Goal: Task Accomplishment & Management: Use online tool/utility

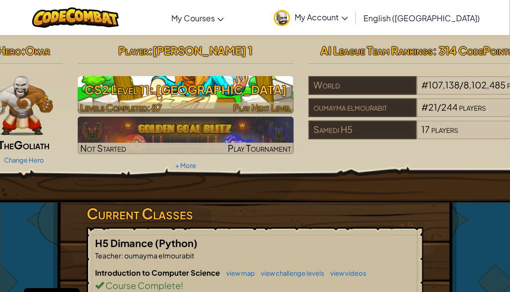
click at [160, 95] on h3 "CS2 Level 11: [GEOGRAPHIC_DATA]" at bounding box center [186, 90] width 216 height 22
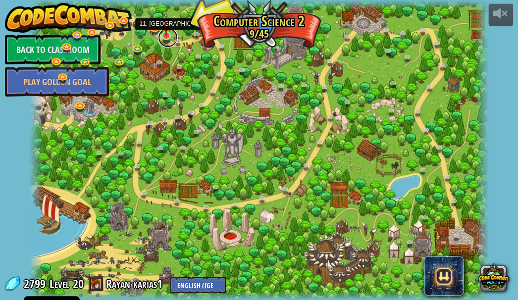
click at [166, 40] on link at bounding box center [168, 38] width 20 height 20
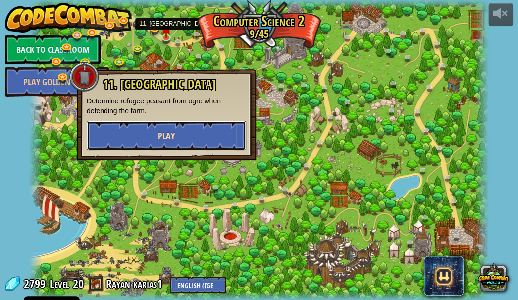
click at [198, 133] on button "Play" at bounding box center [166, 136] width 159 height 30
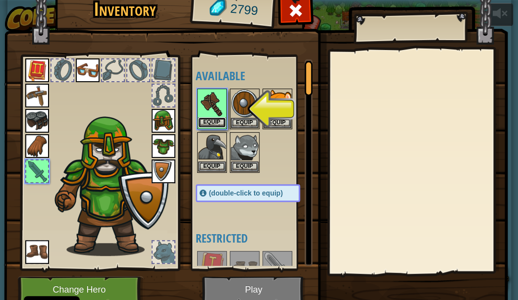
click at [200, 122] on button "Equip" at bounding box center [212, 122] width 28 height 10
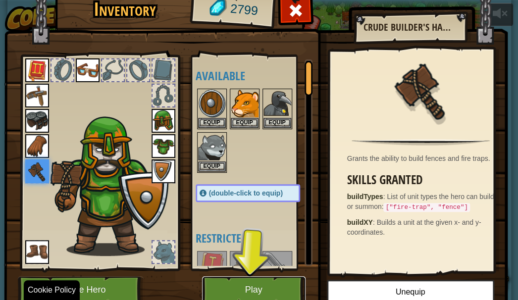
click at [256, 292] on button "Play" at bounding box center [253, 289] width 103 height 27
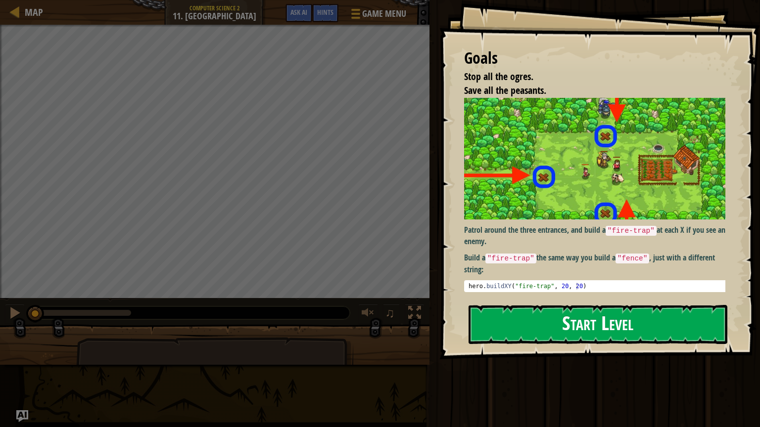
click at [509, 299] on button "Start Level" at bounding box center [598, 324] width 259 height 39
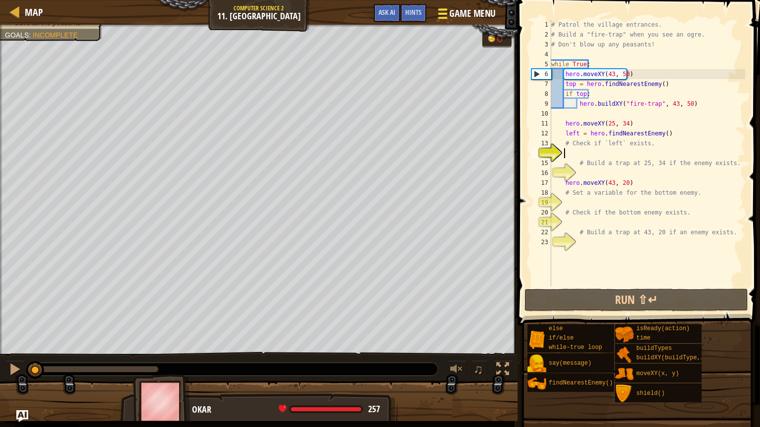
click at [471, 3] on button "Game Menu" at bounding box center [466, 15] width 72 height 24
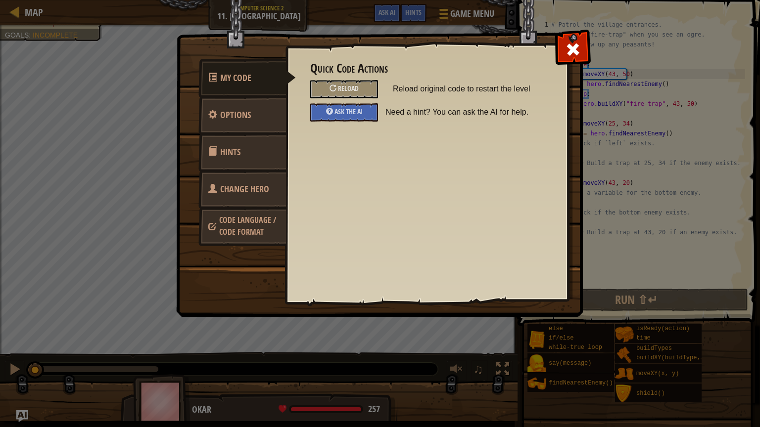
click at [268, 194] on span "Change Hero" at bounding box center [244, 189] width 49 height 12
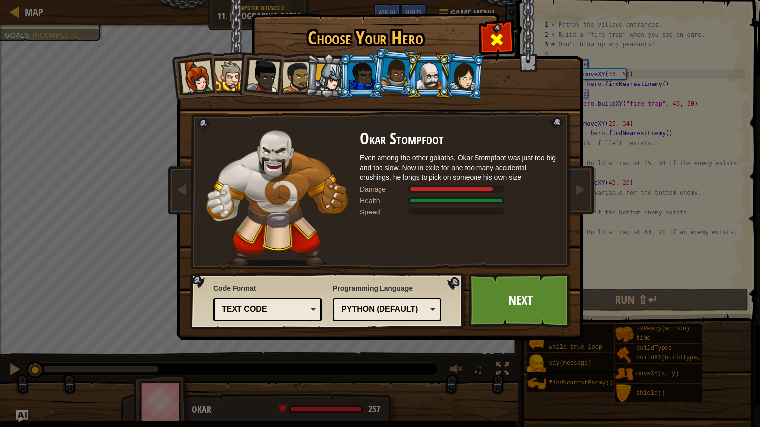
click at [506, 45] on div at bounding box center [496, 38] width 31 height 31
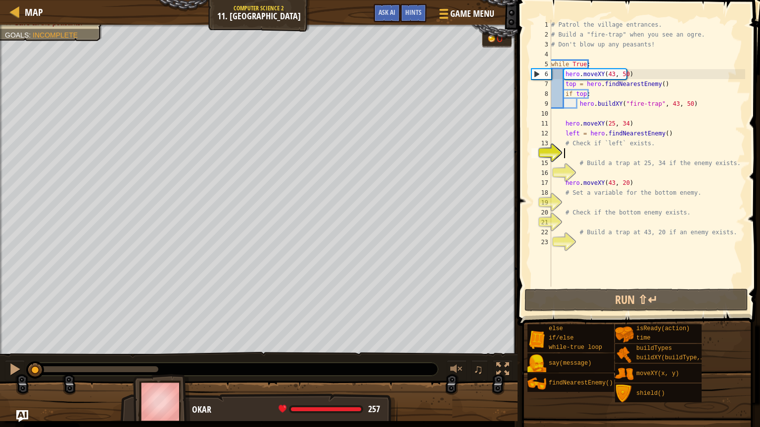
type textarea "h"
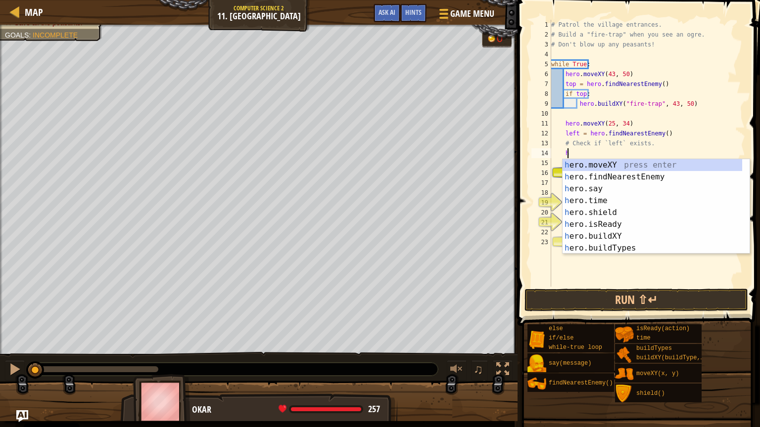
click at [509, 262] on div "# Patrol the village entrances. # Build a "fire-trap" when you see an ogre. # D…" at bounding box center [647, 163] width 196 height 287
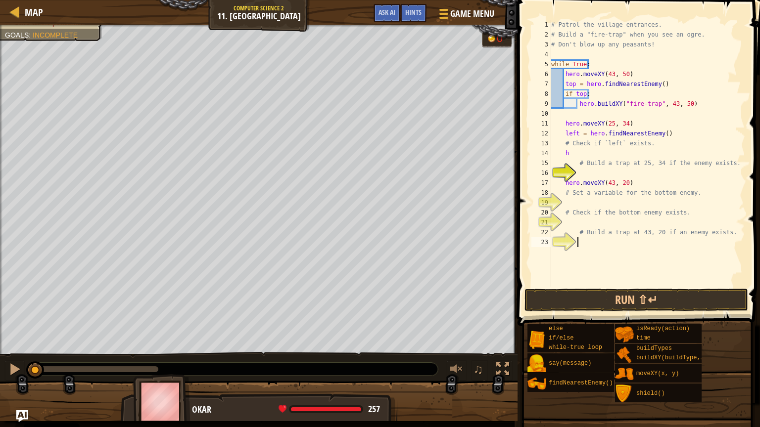
click at [509, 225] on div "# Patrol the village entrances. # Build a "fire-trap" when you see an ogre. # D…" at bounding box center [647, 163] width 196 height 287
click at [509, 218] on div "# Patrol the village entrances. # Build a "fire-trap" when you see an ogre. # D…" at bounding box center [647, 163] width 196 height 287
type textarea "h"
click at [21, 17] on div at bounding box center [15, 11] width 12 height 12
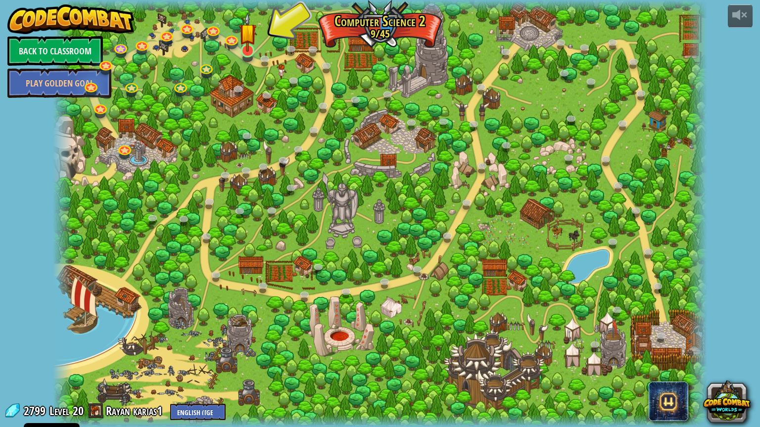
click at [247, 51] on img at bounding box center [247, 32] width 17 height 40
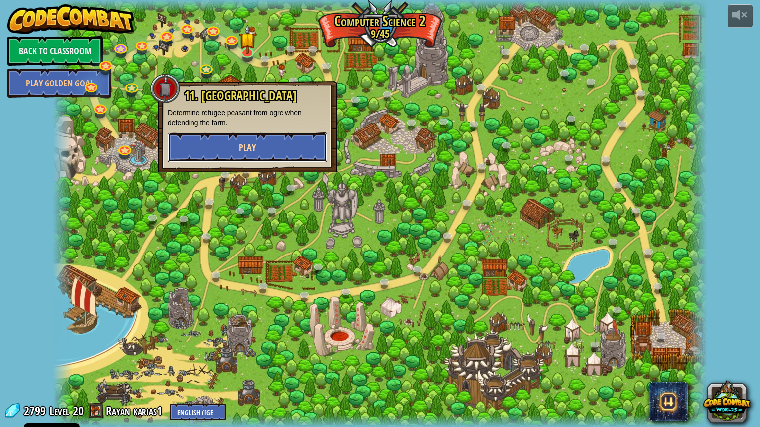
click at [261, 142] on button "Play" at bounding box center [247, 148] width 159 height 30
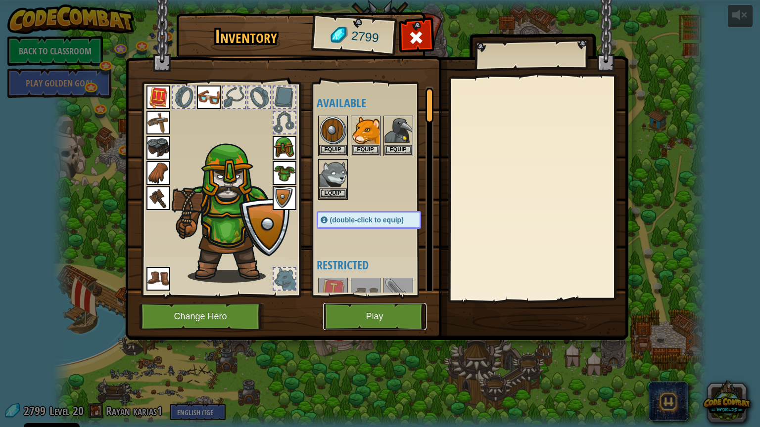
click at [364, 299] on button "Play" at bounding box center [374, 316] width 103 height 27
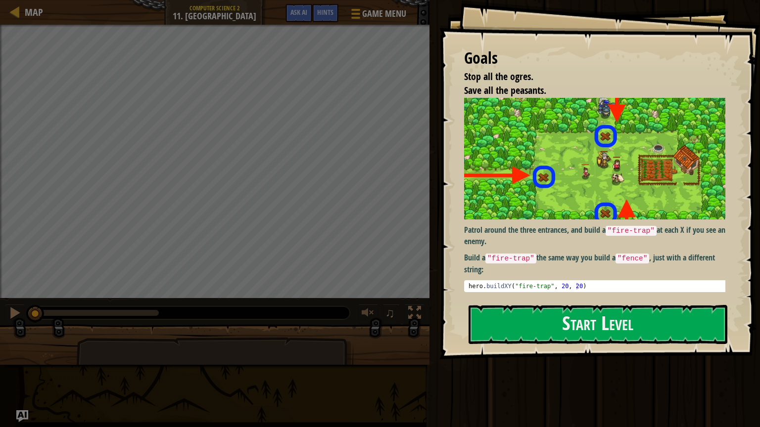
drag, startPoint x: 497, startPoint y: 231, endPoint x: 612, endPoint y: 229, distance: 114.3
click at [509, 229] on p "Patrol around the three entrances, and build a "fire-trap" at each X if you see…" at bounding box center [598, 236] width 269 height 23
drag, startPoint x: 586, startPoint y: 231, endPoint x: 680, endPoint y: 230, distance: 94.0
click at [509, 231] on p "Patrol around the three entrances, and build a "fire-trap" at each X if you see…" at bounding box center [598, 236] width 269 height 23
click at [509, 299] on button "Start Level" at bounding box center [598, 324] width 259 height 39
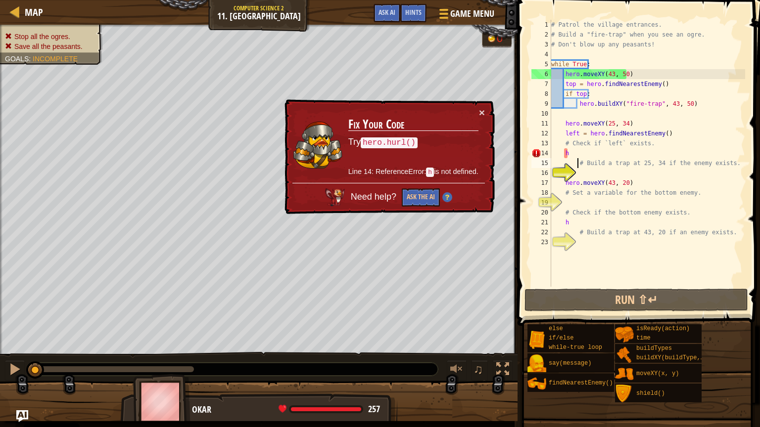
click at [509, 158] on div "# Patrol the village entrances. # Build a "fire-trap" when you see an ogre. # D…" at bounding box center [647, 163] width 196 height 287
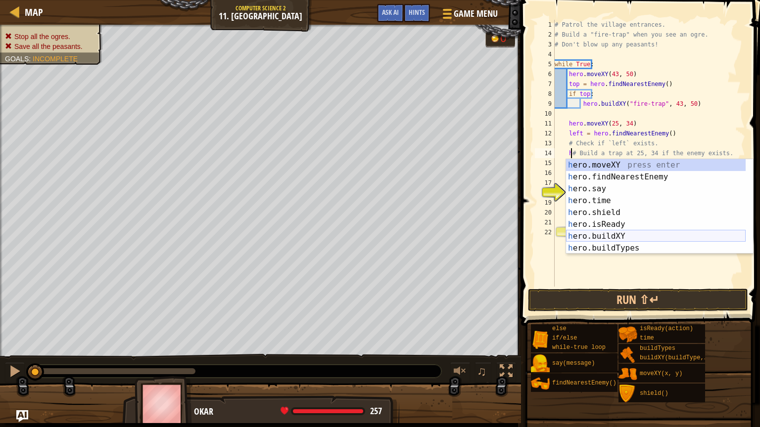
click at [509, 236] on div "h ero.moveXY press enter h ero.findNearestEnemy press enter h ero.say press ent…" at bounding box center [656, 218] width 180 height 119
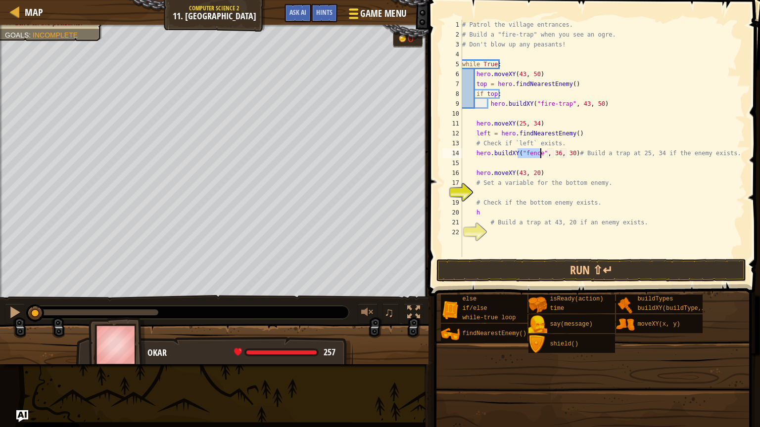
type textarea "hero.buildXY("fence", 36, 30)# Build a trap at 25, 34 if the enemy exists."
click at [354, 17] on span at bounding box center [353, 18] width 9 height 2
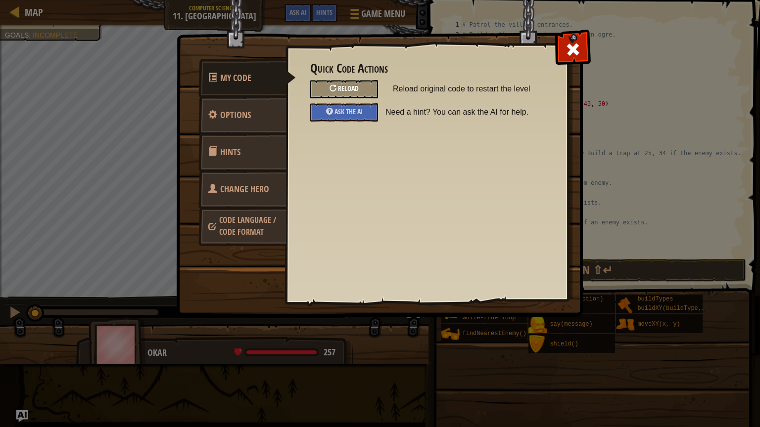
click at [323, 88] on div "Reload" at bounding box center [344, 89] width 68 height 18
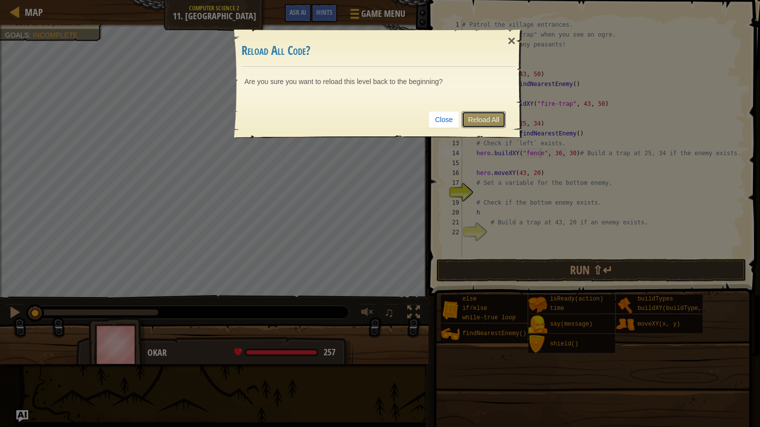
click at [471, 120] on link "Reload All" at bounding box center [484, 119] width 44 height 17
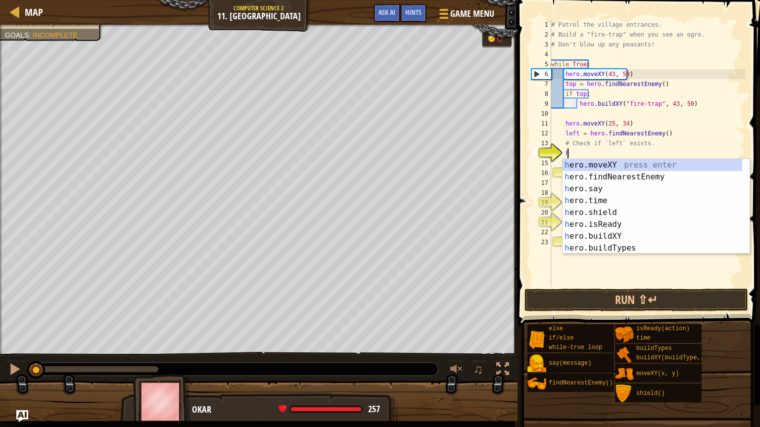
scroll to position [4, 0]
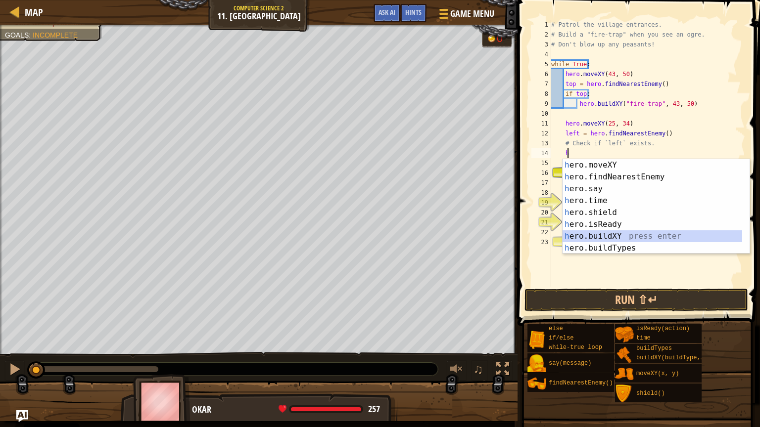
click at [509, 234] on div "h ero.moveXY press enter h ero.findNearestEnemy press enter h ero.say press ent…" at bounding box center [653, 218] width 180 height 119
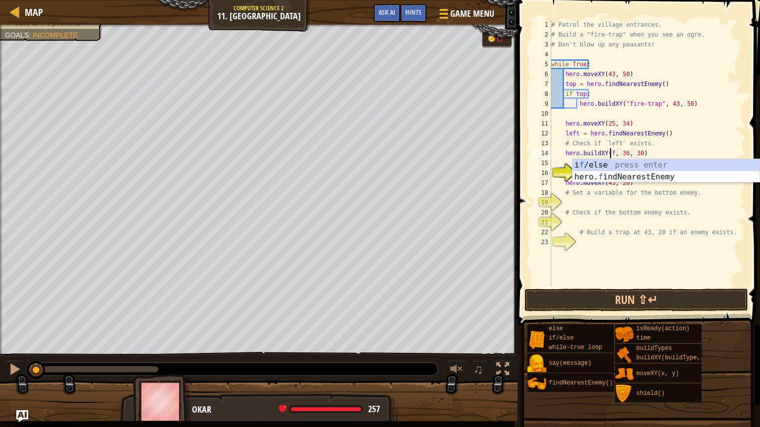
scroll to position [4, 5]
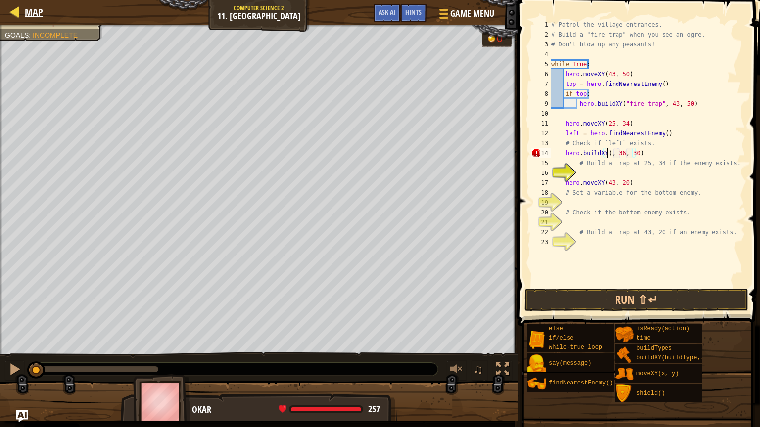
type textarea "hero.buildXY(, 36, 30)"
click at [20, 13] on div at bounding box center [15, 11] width 12 height 12
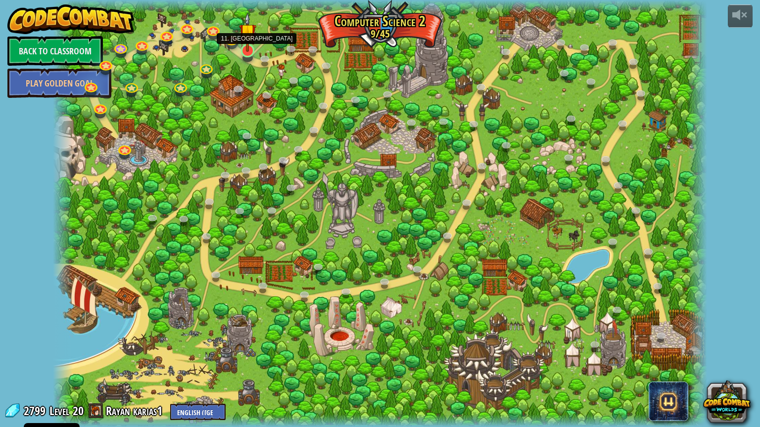
click at [248, 47] on img at bounding box center [247, 32] width 17 height 40
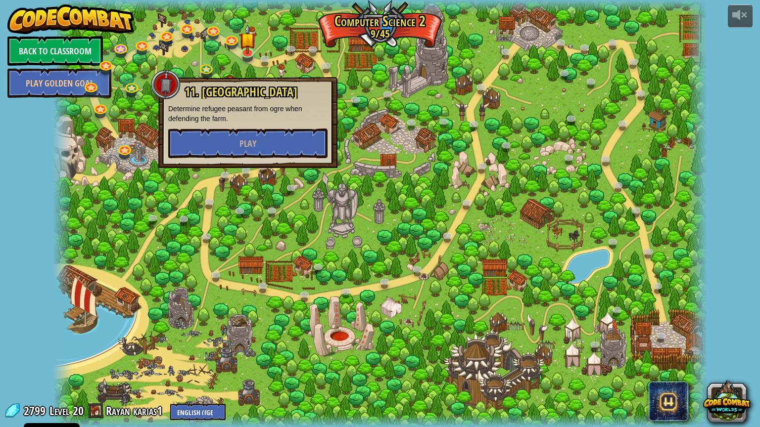
drag, startPoint x: 271, startPoint y: 114, endPoint x: 273, endPoint y: 125, distance: 11.1
click at [272, 122] on p "Determine refugee peasant from ogre when defending the farm." at bounding box center [247, 114] width 159 height 20
click at [273, 133] on button "Play" at bounding box center [247, 144] width 159 height 30
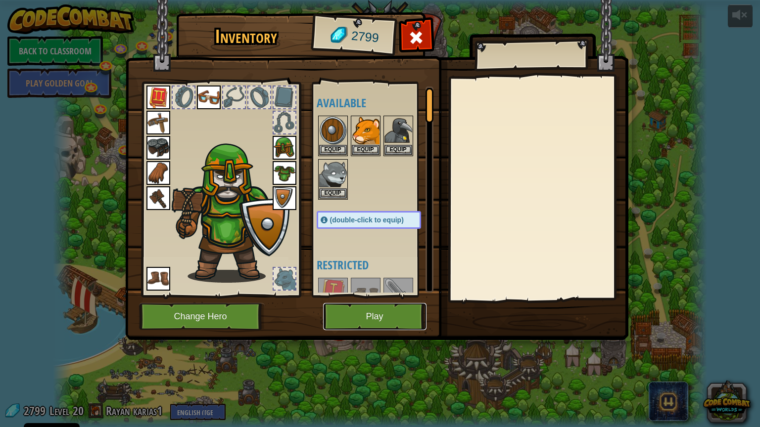
click at [377, 299] on button "Play" at bounding box center [374, 316] width 103 height 27
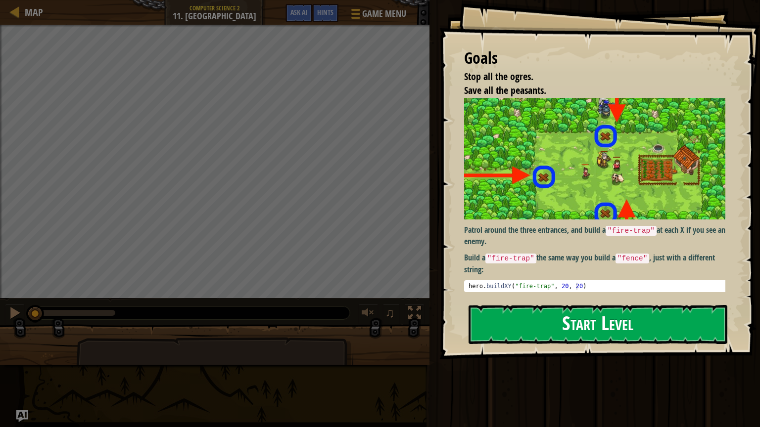
click at [509, 299] on button "Start Level" at bounding box center [598, 324] width 259 height 39
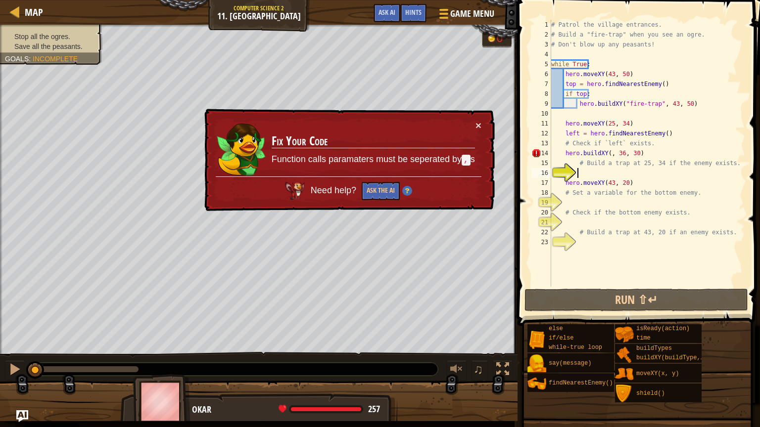
click at [509, 158] on div "# Patrol the village entrances. # Build a "fire-trap" when you see an ogre. # D…" at bounding box center [647, 163] width 196 height 287
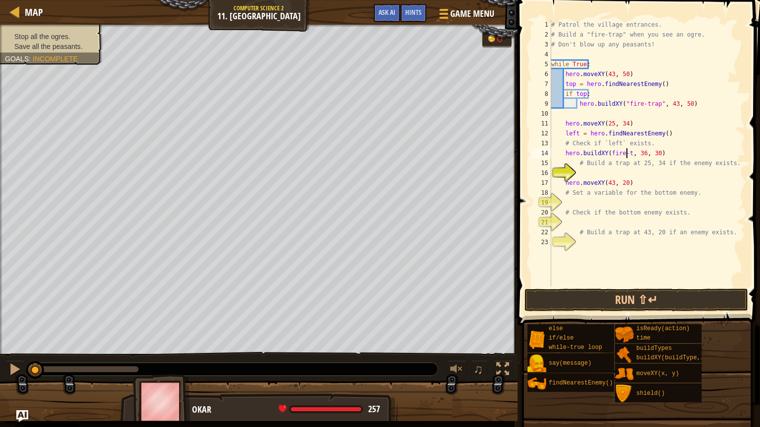
scroll to position [4, 7]
type textarea "hero.buildXY("fire-trap", 36, 30)"
click at [509, 176] on div "# Patrol the village entrances. # Build a "fire-trap" when you see an ogre. # D…" at bounding box center [647, 163] width 196 height 287
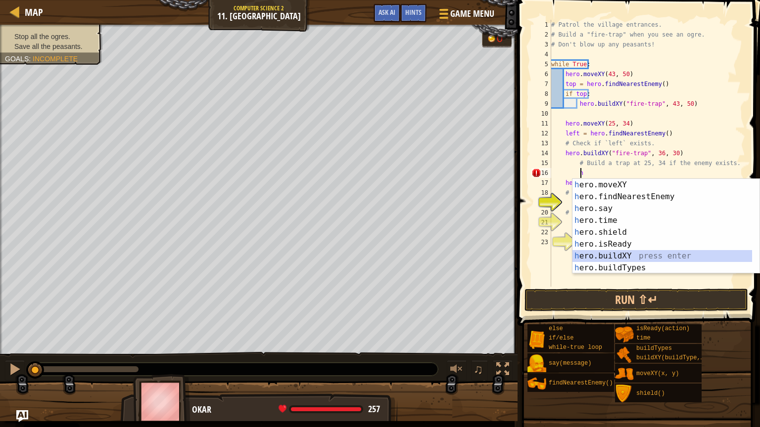
click at [509, 255] on div "h ero.moveXY press enter h ero.findNearestEnemy press enter h ero.say press ent…" at bounding box center [662, 238] width 180 height 119
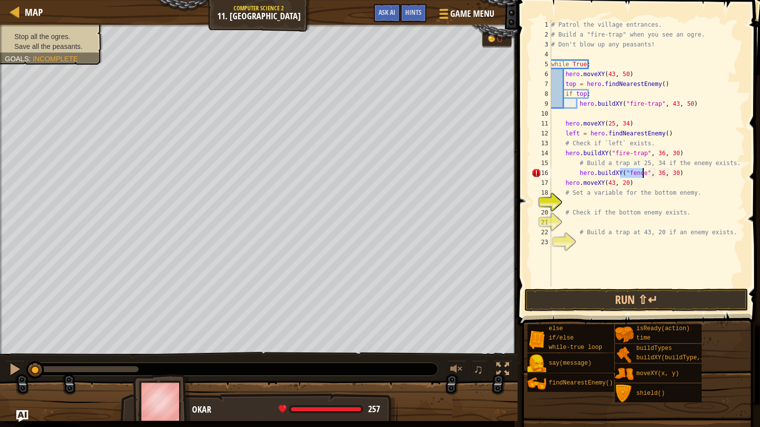
click at [509, 175] on div "# Patrol the village entrances. # Build a "fire-trap" when you see an ogre. # D…" at bounding box center [647, 163] width 196 height 287
click at [509, 186] on div "# Patrol the village entrances. # Build a "fire-trap" when you see an ogre. # D…" at bounding box center [647, 163] width 196 height 287
click at [509, 174] on div "# Patrol the village entrances. # Build a "fire-trap" when you see an ogre. # D…" at bounding box center [647, 163] width 196 height 287
click at [509, 176] on div "# Patrol the village entrances. # Build a "fire-trap" when you see an ogre. # D…" at bounding box center [647, 163] width 196 height 287
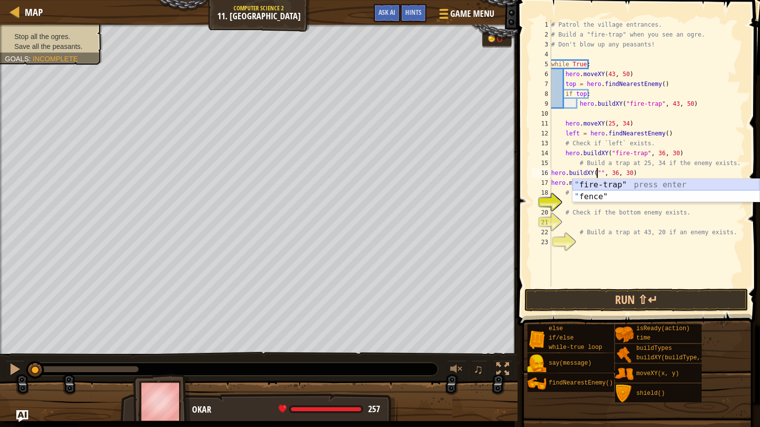
click at [509, 188] on div "" fire-trap" press enter " fence" press enter" at bounding box center [665, 202] width 187 height 47
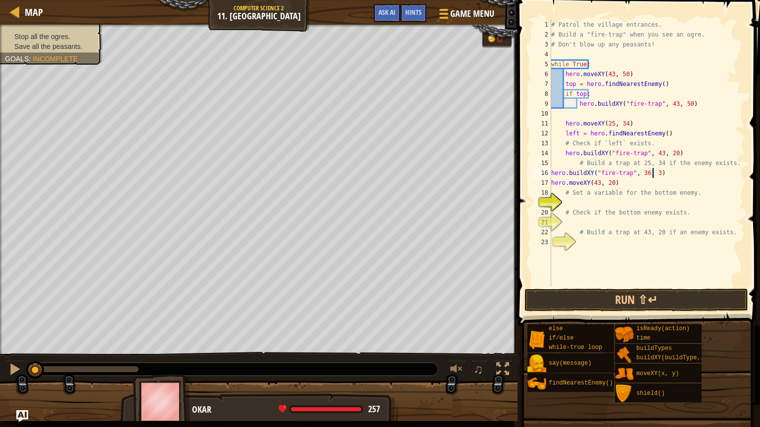
scroll to position [4, 8]
type textarea "hero.buildXY("fire-trap", 25, 34)"
click at [509, 205] on div "# Patrol the village entrances. # Build a "fire-trap" when you see an ogre. # D…" at bounding box center [647, 163] width 196 height 287
type textarea "H"
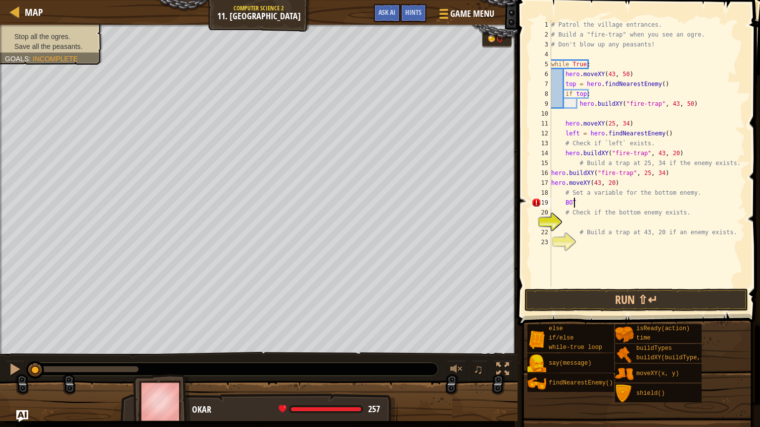
scroll to position [4, 0]
type textarea "B"
type textarea "bottom = h"
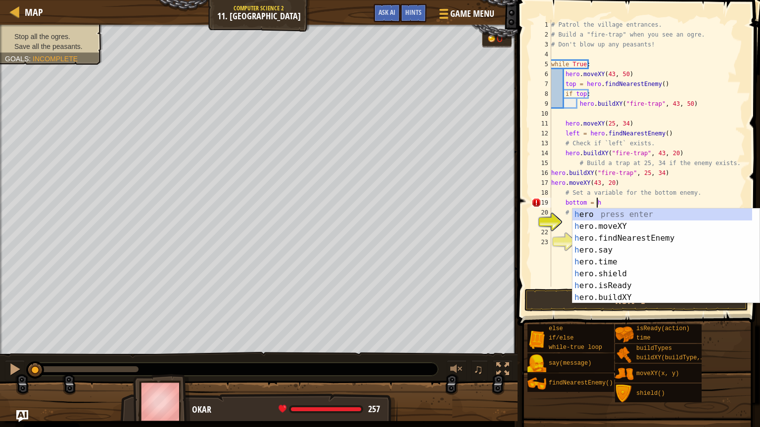
scroll to position [4, 3]
click at [509, 243] on div "h ero press enter h ero.moveXY press enter h ero.findNearestEnemy press enter h…" at bounding box center [665, 268] width 187 height 119
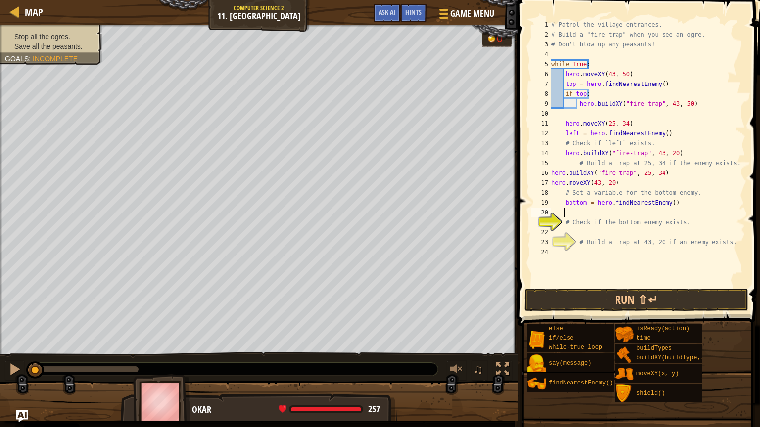
scroll to position [4, 0]
click at [509, 234] on div "# Patrol the village entrances. # Build a "fire-trap" when you see an ogre. # D…" at bounding box center [647, 163] width 196 height 287
click at [509, 205] on div "# Patrol the village entrances. # Build a "fire-trap" when you see an ogre. # D…" at bounding box center [647, 163] width 196 height 287
type textarea "bottom = hero.findNearestEnemy()"
click at [509, 231] on div "# Patrol the village entrances. # Build a "fire-trap" when you see an ogre. # D…" at bounding box center [647, 163] width 196 height 287
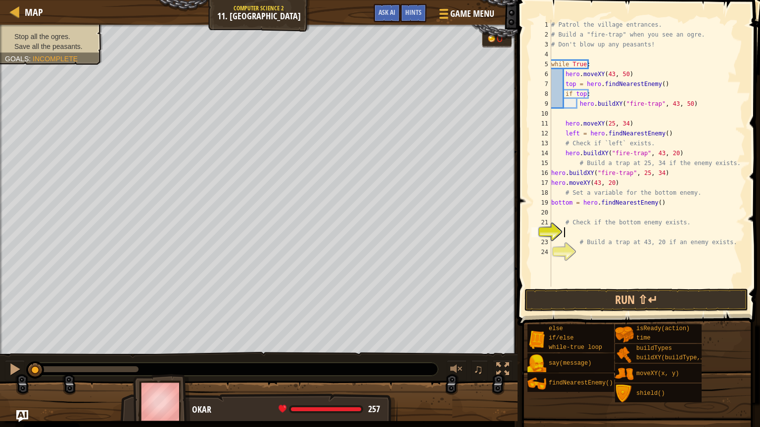
type textarea "h"
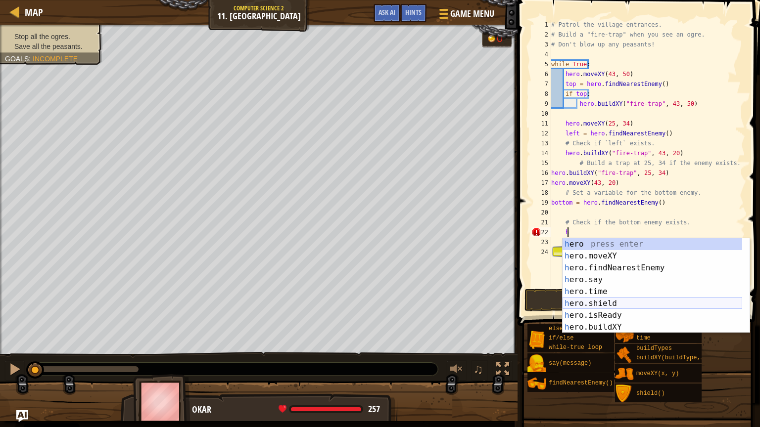
scroll to position [0, 0]
click at [509, 266] on div "h ero press enter h ero.moveXY press enter h ero.findNearestEnemy press enter h…" at bounding box center [653, 297] width 180 height 119
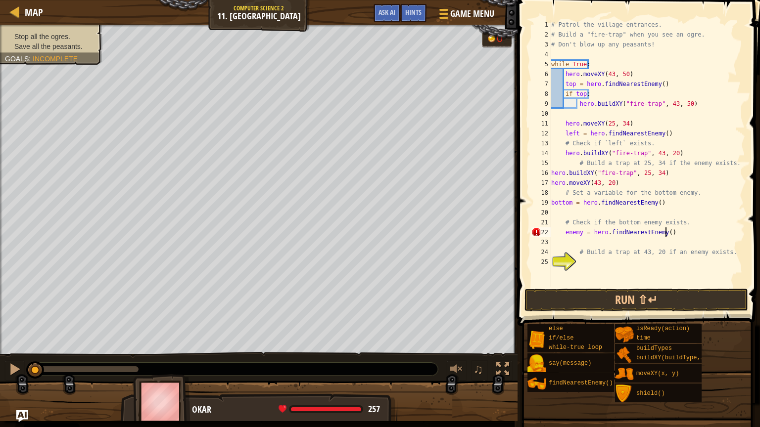
click at [509, 231] on div "# Patrol the village entrances. # Build a "fire-trap" when you see an ogre. # D…" at bounding box center [647, 163] width 196 height 287
click at [509, 232] on div "# Patrol the village entrances. # Build a "fire-trap" when you see an ogre. # D…" at bounding box center [647, 163] width 196 height 287
click at [509, 235] on div "# Patrol the village entrances. # Build a "fire-trap" when you see an ogre. # D…" at bounding box center [647, 163] width 196 height 287
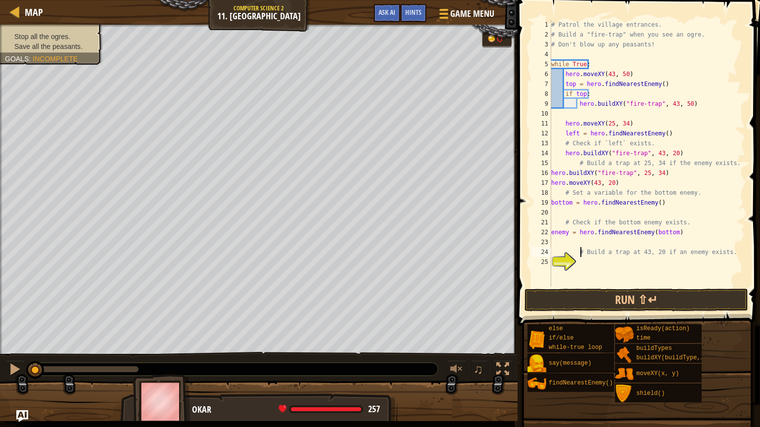
click at [509, 256] on div "# Patrol the village entrances. # Build a "fire-trap" when you see an ogre. # D…" at bounding box center [647, 163] width 196 height 287
type textarea "# Build a trap at 43, 20 if an enemy exists."
click at [509, 264] on div "# Patrol the village entrances. # Build a "fire-trap" when you see an ogre. # D…" at bounding box center [647, 163] width 196 height 287
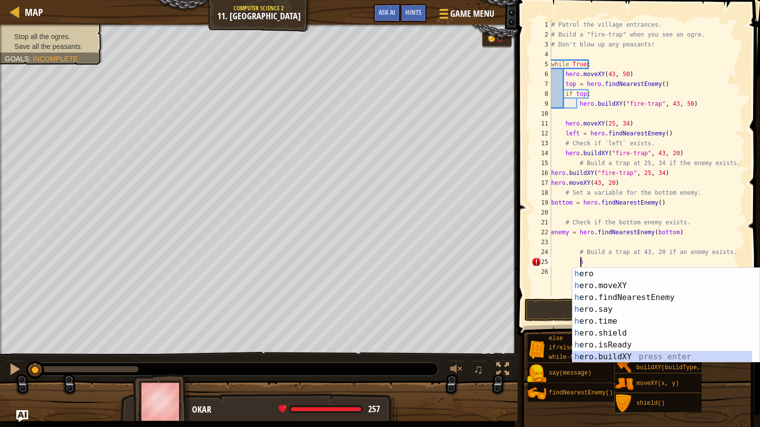
click at [509, 299] on div "h ero press enter h ero.moveXY press enter h ero.findNearestEnemy press enter h…" at bounding box center [662, 327] width 180 height 119
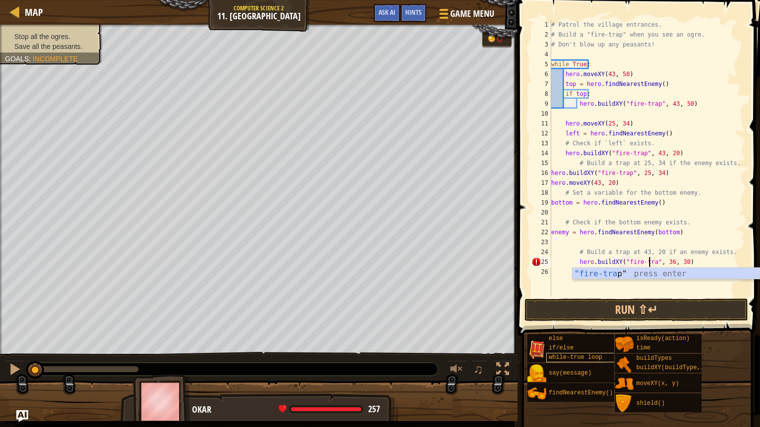
scroll to position [4, 8]
click at [509, 275] on div ""fire-trap " press enter" at bounding box center [665, 286] width 187 height 36
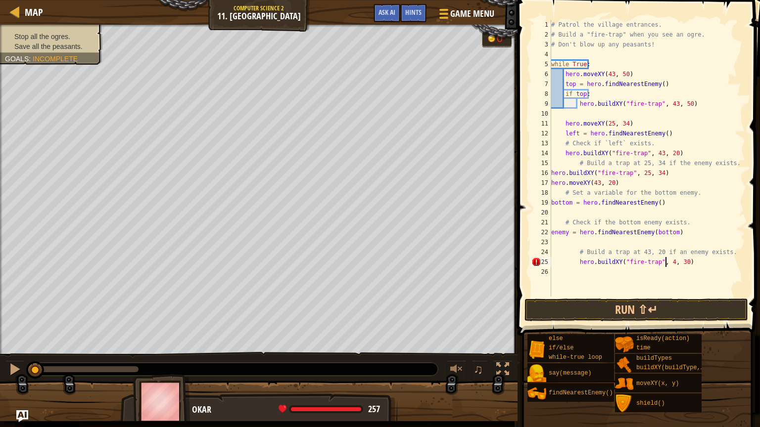
scroll to position [4, 9]
type textarea "hero.buildXY("fire-trap", 43, 50)"
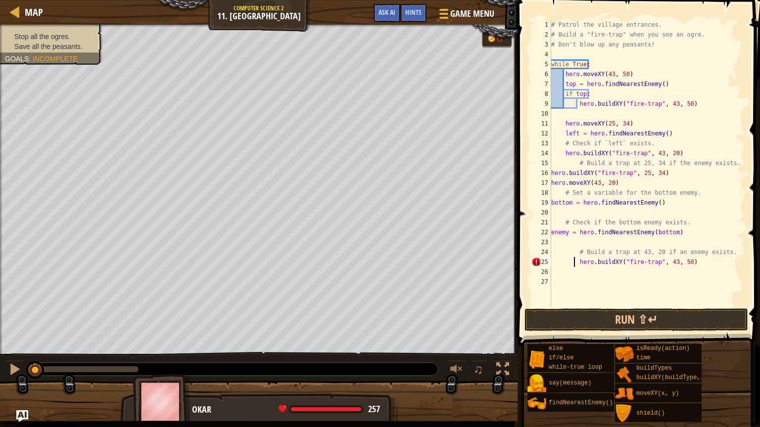
click at [509, 263] on div "# Patrol the village entrances. # Build a "fire-trap" when you see an ogre. # D…" at bounding box center [647, 173] width 196 height 307
click at [509, 299] on button "Run ⇧↵" at bounding box center [636, 320] width 224 height 23
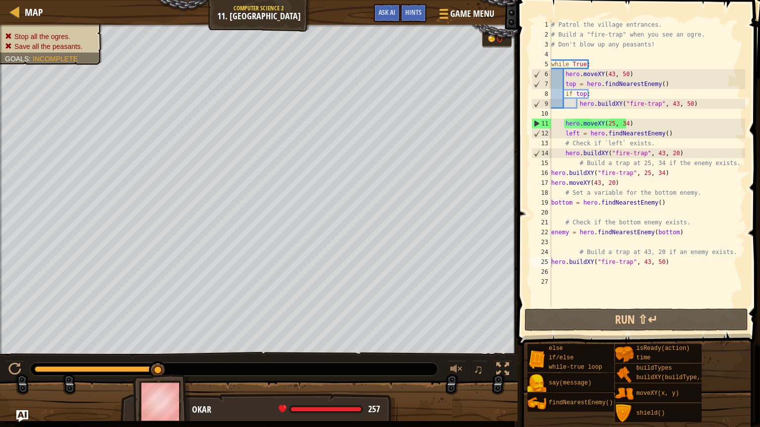
drag, startPoint x: 361, startPoint y: 367, endPoint x: 446, endPoint y: 362, distance: 84.7
click at [446, 299] on div "♫" at bounding box center [259, 367] width 518 height 30
drag, startPoint x: 160, startPoint y: 366, endPoint x: 167, endPoint y: 366, distance: 6.9
drag, startPoint x: 678, startPoint y: 153, endPoint x: 553, endPoint y: 156, distance: 125.2
click at [509, 156] on div "# Patrol the village entrances. # Build a "fire-trap" when you see an ogre. # D…" at bounding box center [647, 173] width 196 height 307
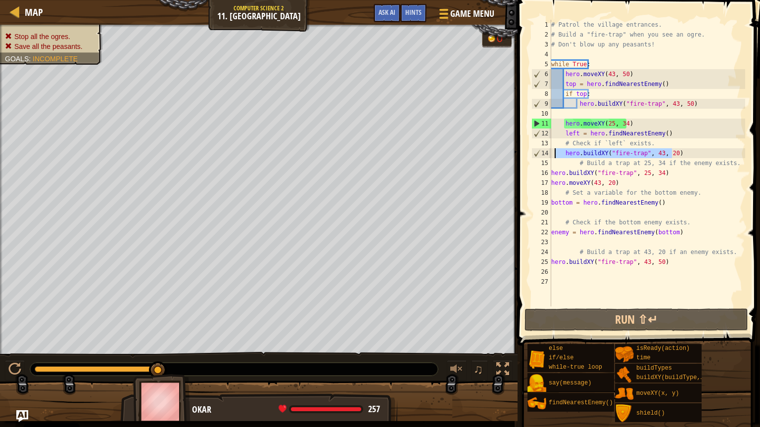
type textarea "hero.buildXY("fire-trap", 43, 20)"
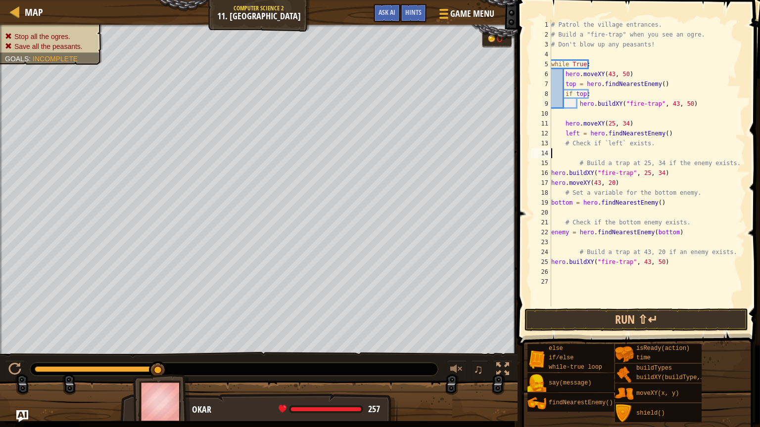
type textarea "E"
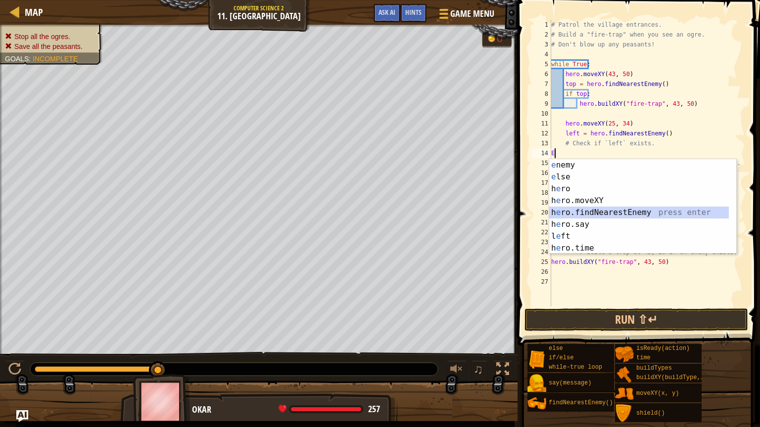
click at [509, 211] on div "e nemy press enter e lse press enter h e ro press enter h e ro.moveXY press ent…" at bounding box center [642, 218] width 187 height 119
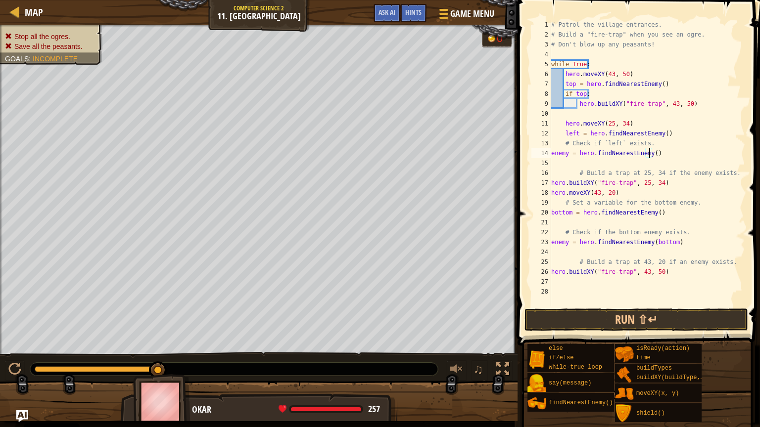
click at [509, 154] on div "# Patrol the village entrances. # Build a "fire-trap" when you see an ogre. # D…" at bounding box center [647, 173] width 196 height 307
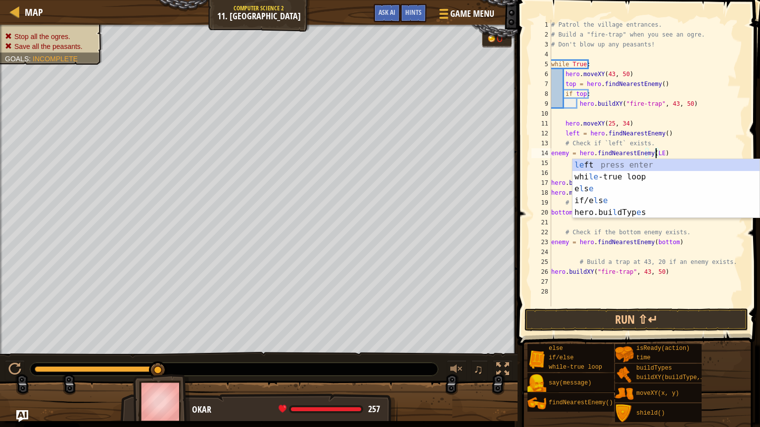
scroll to position [4, 8]
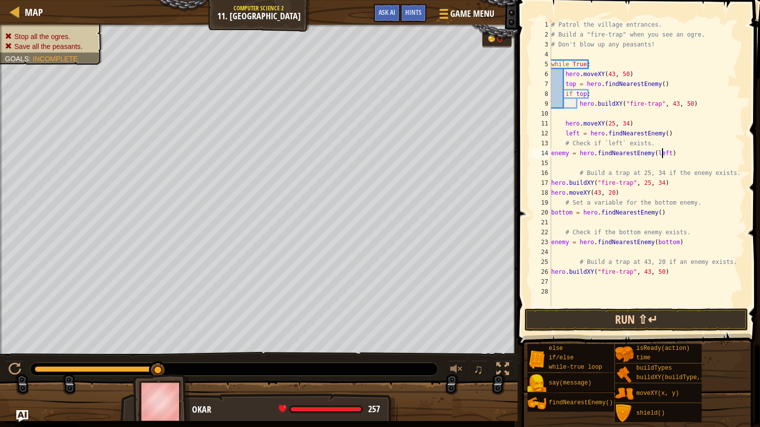
type textarea "enemy = hero.findNearestEnemy(left)"
click at [509, 299] on button "Run ⇧↵" at bounding box center [636, 320] width 224 height 23
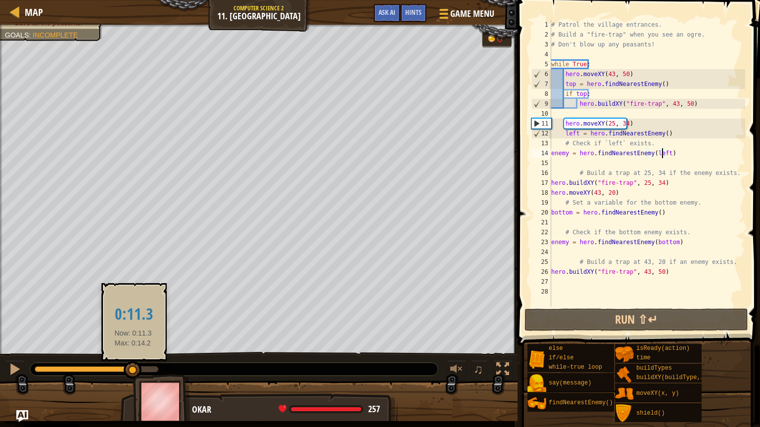
drag, startPoint x: 111, startPoint y: 366, endPoint x: 133, endPoint y: 372, distance: 22.6
click at [133, 299] on div at bounding box center [97, 370] width 124 height 6
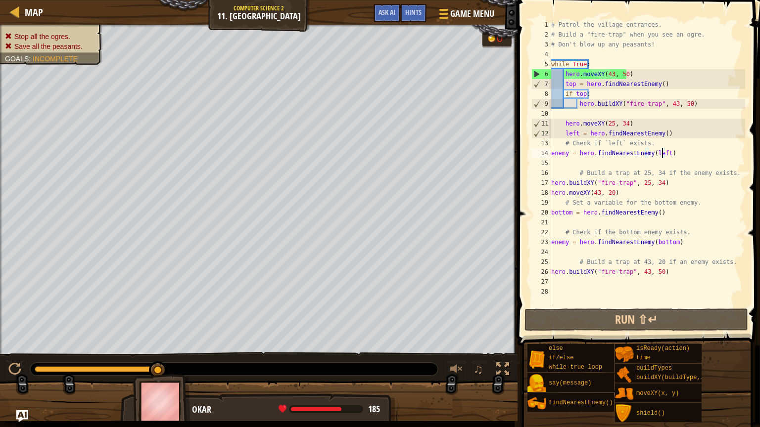
click at [509, 227] on div "# Patrol the village entrances. # Build a "fire-trap" when you see an ogre. # D…" at bounding box center [647, 173] width 196 height 307
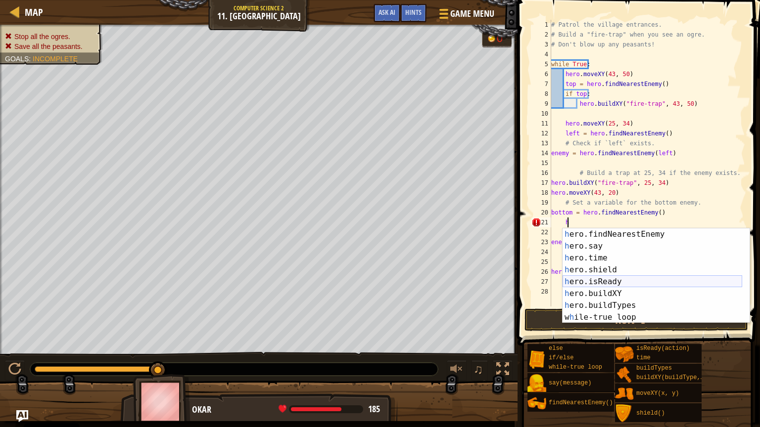
scroll to position [0, 0]
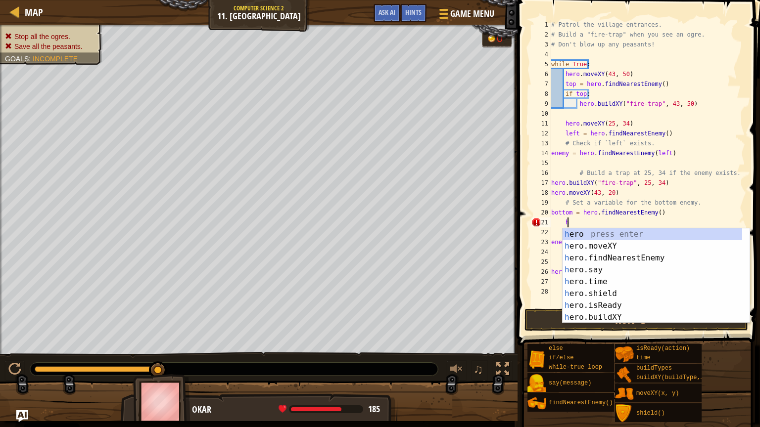
click at [509, 35] on div "# Patrol the village entrances. # Build a "fire-trap" when you see an ogre. # D…" at bounding box center [647, 173] width 196 height 307
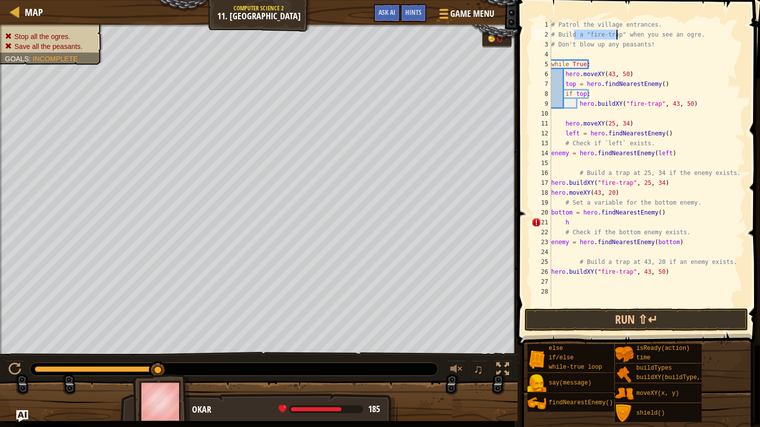
drag, startPoint x: 574, startPoint y: 32, endPoint x: 643, endPoint y: 38, distance: 69.6
click at [509, 37] on div "# Patrol the village entrances. # Build a "fire-trap" when you see an ogre. # D…" at bounding box center [647, 173] width 196 height 307
click at [509, 44] on div "# Patrol the village entrances. # Build a "fire-trap" when you see an ogre. # D…" at bounding box center [647, 173] width 196 height 307
drag, startPoint x: 633, startPoint y: 24, endPoint x: 717, endPoint y: 27, distance: 84.7
click at [509, 27] on div "# Patrol the village entrances. # Build a "fire-trap" when you see an ogre. # D…" at bounding box center [647, 173] width 196 height 307
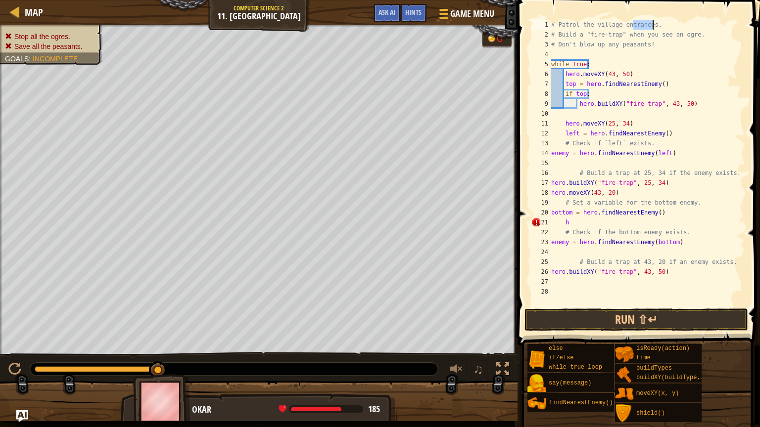
type textarea "# Patrol the village entrances."
click at [509, 49] on div "# Patrol the village entrances. # Build a "fire-trap" when you see an ogre. # D…" at bounding box center [647, 173] width 196 height 307
drag, startPoint x: 584, startPoint y: 46, endPoint x: 643, endPoint y: 54, distance: 59.0
click at [509, 53] on div "# Patrol the village entrances. # Build a "fire-trap" when you see an ogre. # D…" at bounding box center [647, 173] width 196 height 307
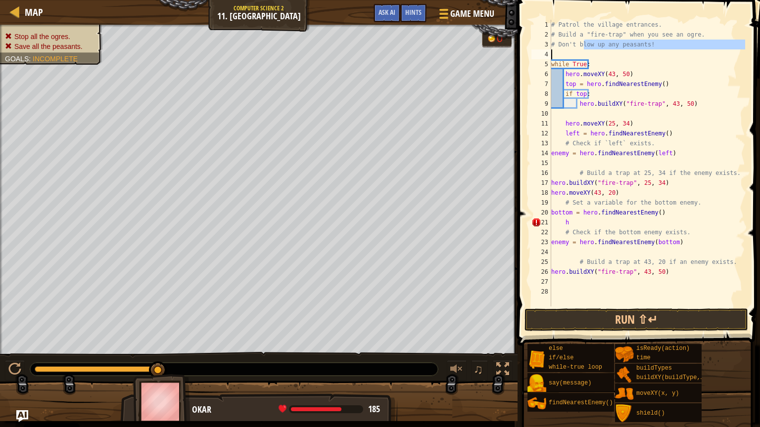
type textarea "# Don't blow up any peasants!"
click at [509, 54] on div "# Patrol the village entrances. # Build a "fire-trap" when you see an ogre. # D…" at bounding box center [647, 163] width 196 height 287
click at [21, 299] on button at bounding box center [15, 371] width 20 height 20
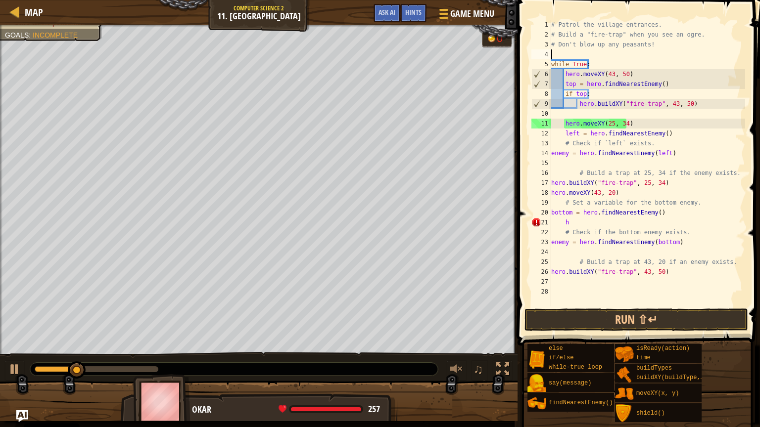
click at [509, 154] on div "# Patrol the village entrances. # Build a "fire-trap" when you see an ogre. # D…" at bounding box center [647, 173] width 196 height 307
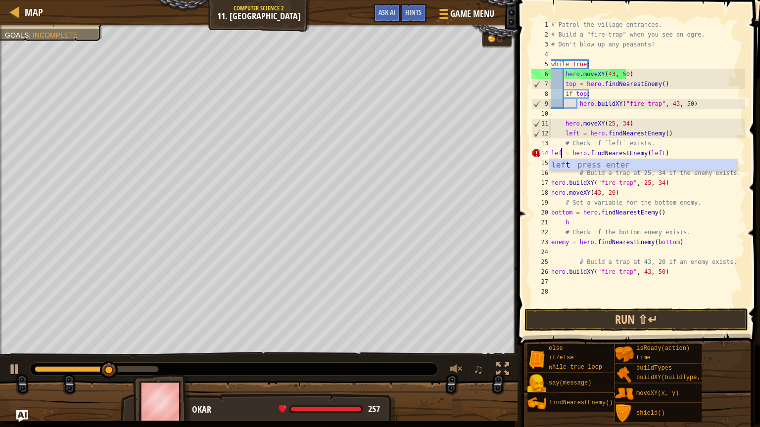
scroll to position [4, 0]
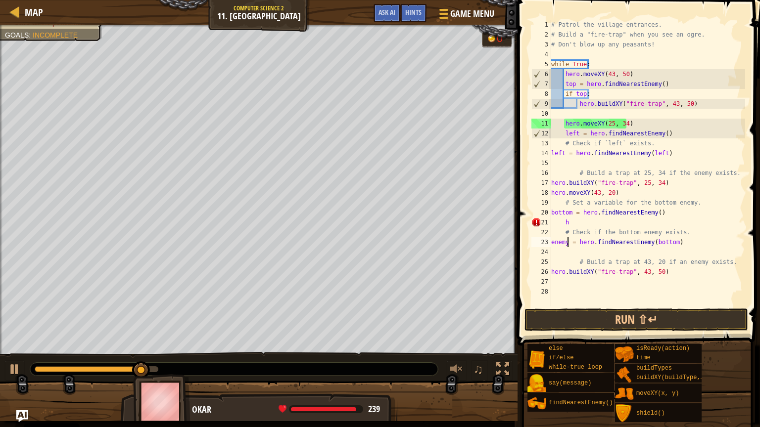
click at [509, 243] on div "# Patrol the village entrances. # Build a "fire-trap" when you see an ogre. # D…" at bounding box center [647, 173] width 196 height 307
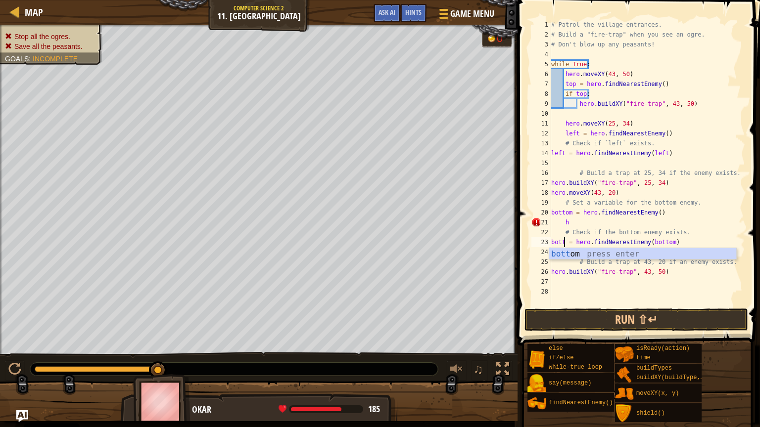
scroll to position [4, 1]
click at [509, 244] on div "# Patrol the village entrances. # Build a "fire-trap" when you see an ogre. # D…" at bounding box center [647, 173] width 196 height 307
click at [509, 223] on div "# Patrol the village entrances. # Build a "fire-trap" when you see an ogre. # D…" at bounding box center [647, 173] width 196 height 307
type textarea "h"
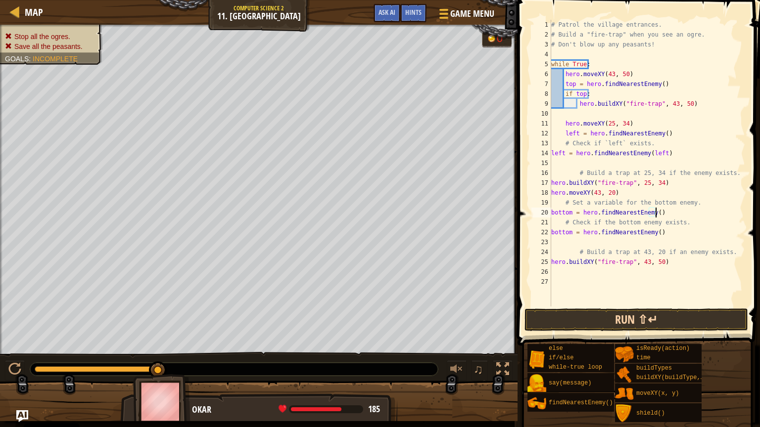
type textarea "bottom = hero.findNearestEnemy()"
click at [509, 299] on button "Run ⇧↵" at bounding box center [636, 320] width 224 height 23
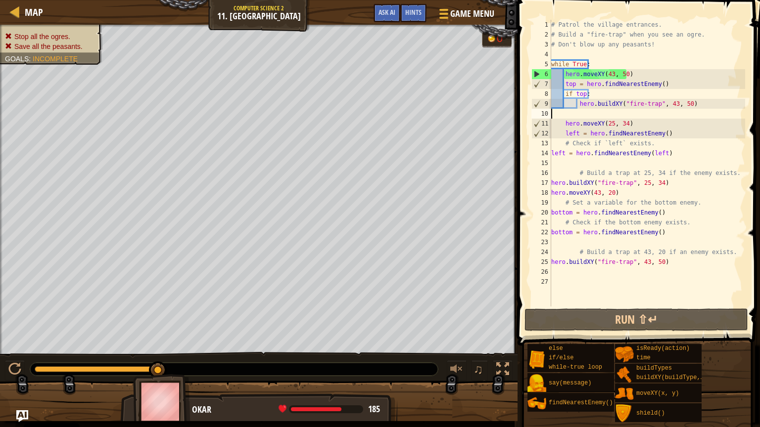
click at [509, 111] on div "# Patrol the village entrances. # Build a "fire-trap" when you see an ogre. # D…" at bounding box center [647, 173] width 196 height 307
click at [509, 113] on div "# Patrol the village entrances. # Build a "fire-trap" when you see an ogre. # D…" at bounding box center [647, 173] width 196 height 307
click at [509, 109] on div "# Patrol the village entrances. # Build a "fire-trap" when you see an ogre. # D…" at bounding box center [647, 173] width 196 height 307
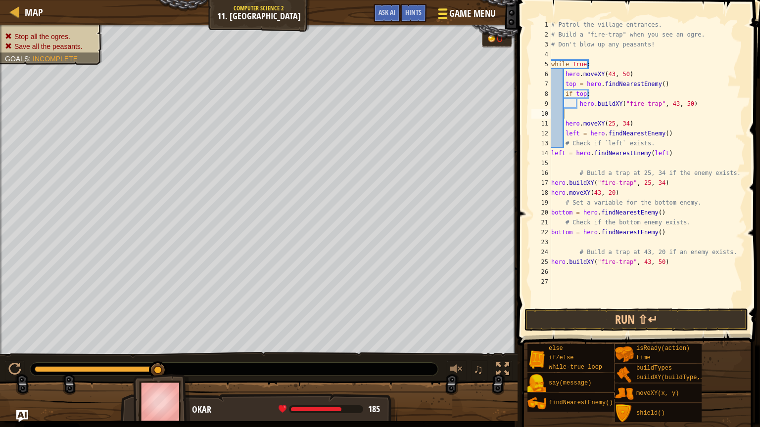
click at [465, 9] on span "Game Menu" at bounding box center [473, 13] width 46 height 13
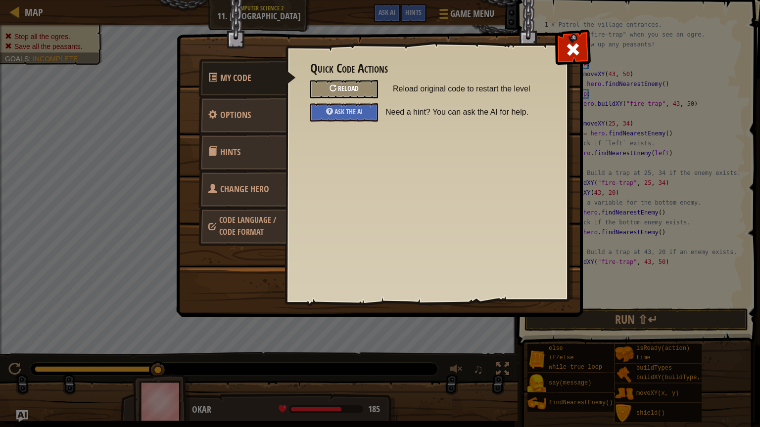
click at [366, 93] on div "Reload" at bounding box center [344, 89] width 68 height 18
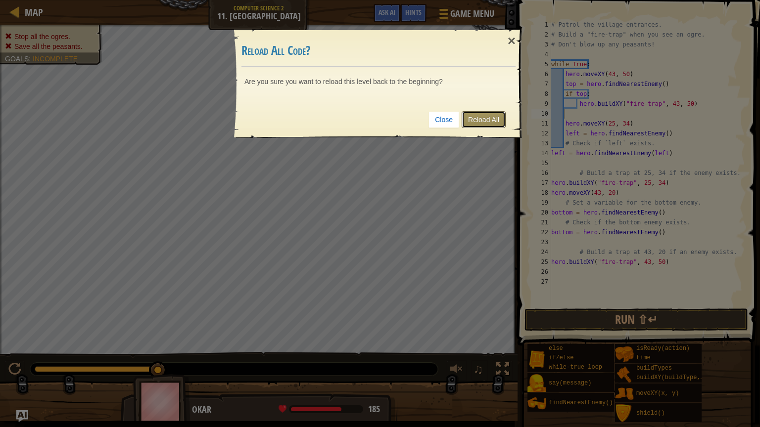
click at [481, 122] on link "Reload All" at bounding box center [484, 119] width 44 height 17
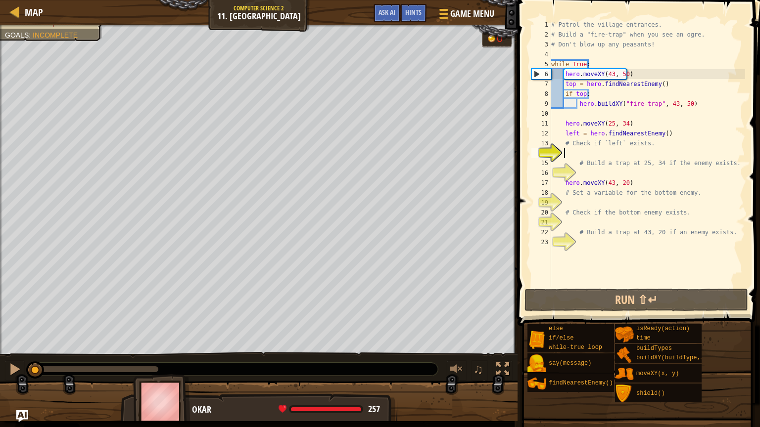
scroll to position [4, 0]
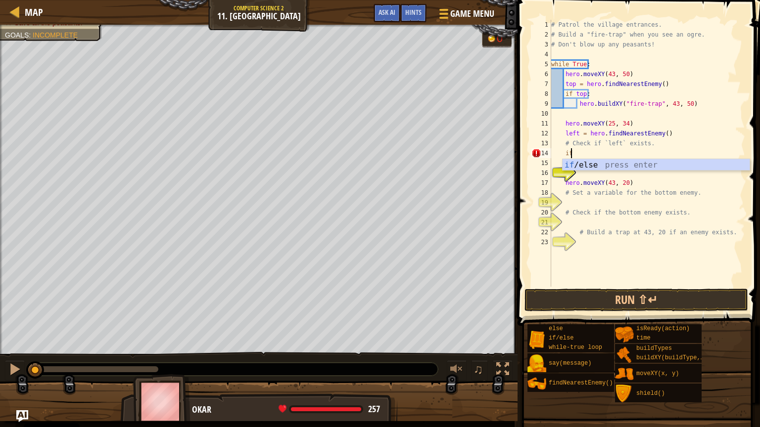
type textarea "i"
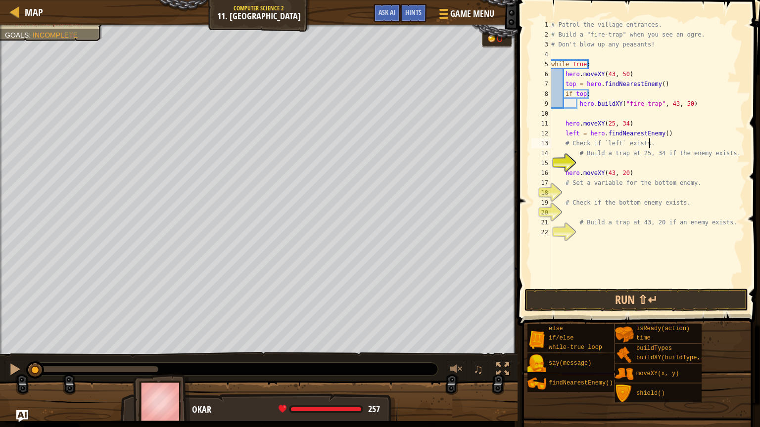
type textarea "# Check if `left` exists."
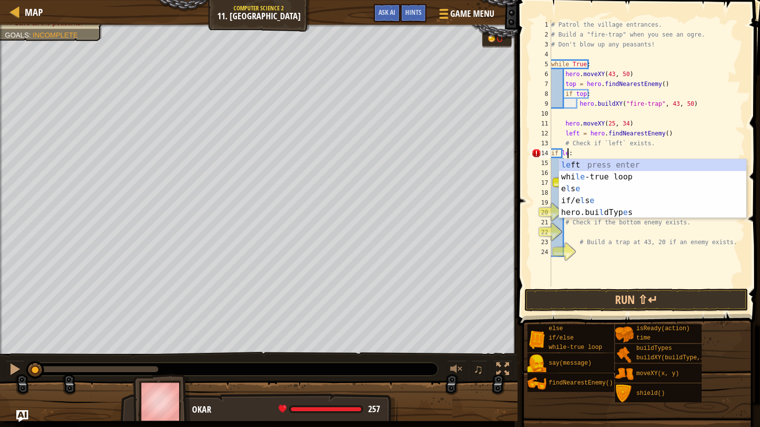
type textarea "if left:"
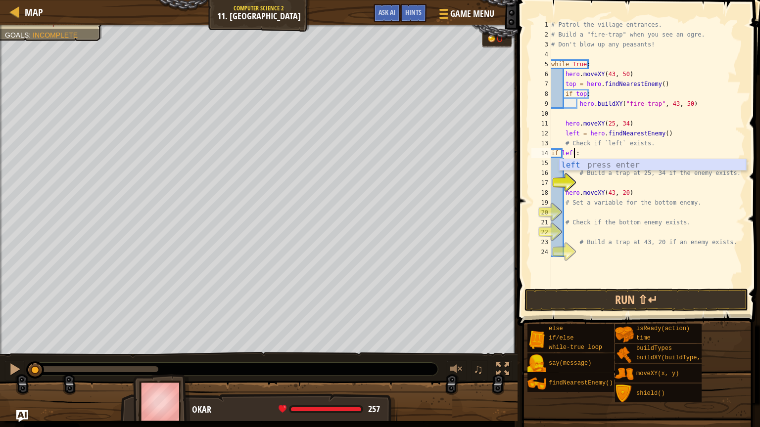
click at [509, 168] on div "left press enter" at bounding box center [652, 177] width 187 height 36
click at [509, 161] on div "# Patrol the village entrances. # Build a "fire-trap" when you see an ogre. # D…" at bounding box center [647, 163] width 196 height 287
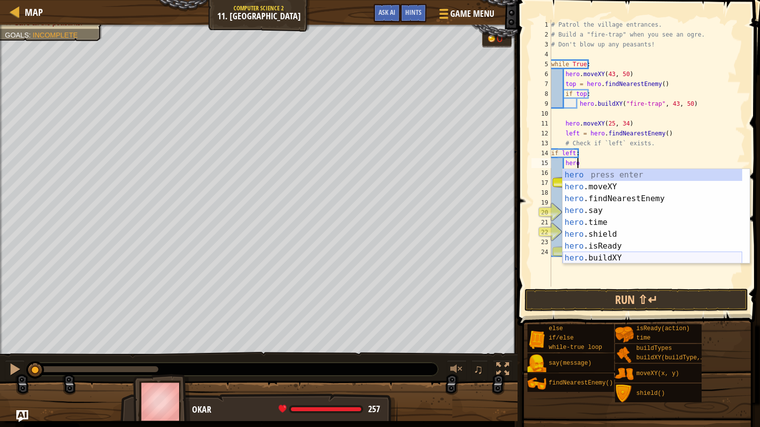
click at [509, 252] on div "hero press enter hero .moveXY press enter hero .findNearestEnemy press enter he…" at bounding box center [653, 228] width 180 height 119
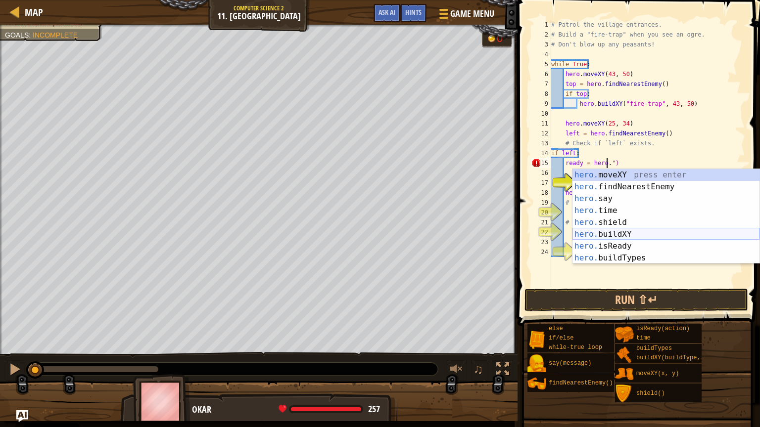
click at [509, 238] on div "hero. moveXY press enter hero. findNearestEnemy press enter hero. say press ent…" at bounding box center [665, 228] width 187 height 119
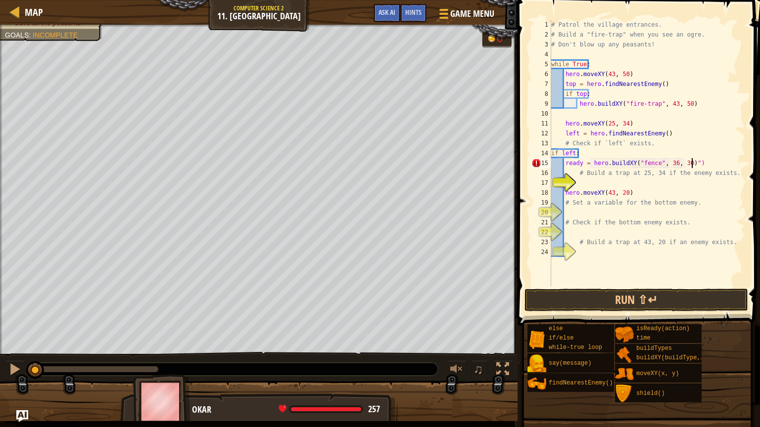
click at [509, 166] on div "# Patrol the village entrances. # Build a "fire-trap" when you see an ogre. # D…" at bounding box center [647, 163] width 196 height 287
click at [509, 164] on div "# Patrol the village entrances. # Build a "fire-trap" when you see an ogre. # D…" at bounding box center [647, 163] width 196 height 287
click at [509, 189] on div "# Patrol the village entrances. # Build a "fire-trap" when you see an ogre. # D…" at bounding box center [647, 163] width 196 height 287
type textarea "hero.moveXY(43, 20)"
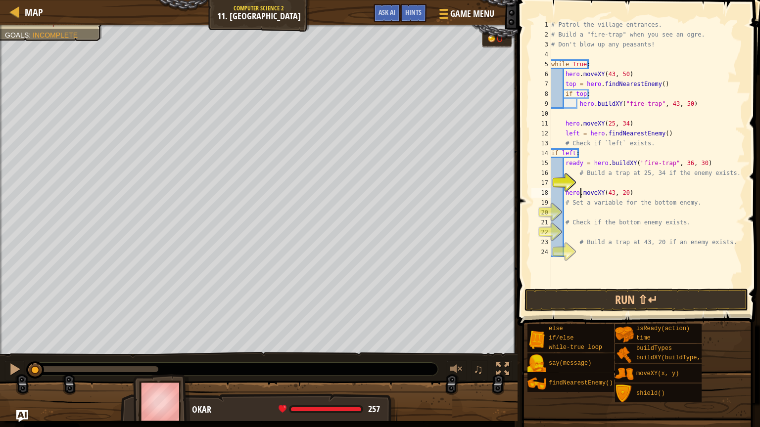
click at [509, 181] on div "# Patrol the village entrances. # Build a "fire-trap" when you see an ogre. # D…" at bounding box center [647, 163] width 196 height 287
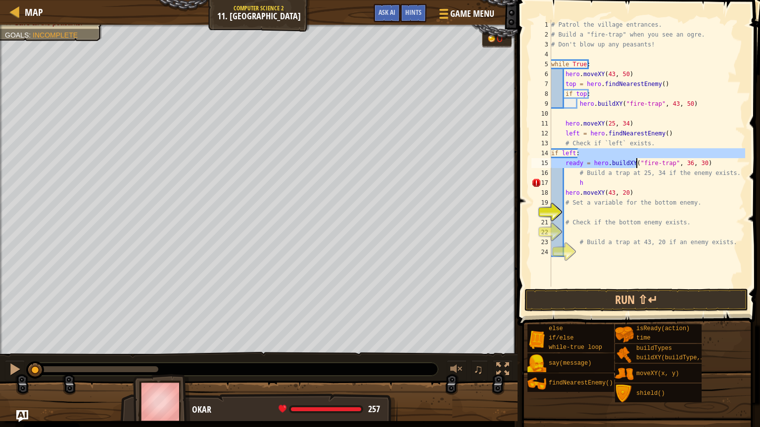
drag, startPoint x: 705, startPoint y: 158, endPoint x: 675, endPoint y: 162, distance: 30.0
click at [509, 162] on div "# Patrol the village entrances. # Build a "fire-trap" when you see an ogre. # D…" at bounding box center [647, 163] width 196 height 287
click at [509, 164] on div "# Patrol the village entrances. # Build a "fire-trap" when you see an ogre. # D…" at bounding box center [647, 163] width 196 height 287
type textarea "ready = hero.buildXY("fire-trap", 36, 30)"
drag, startPoint x: 699, startPoint y: 166, endPoint x: 563, endPoint y: 164, distance: 136.1
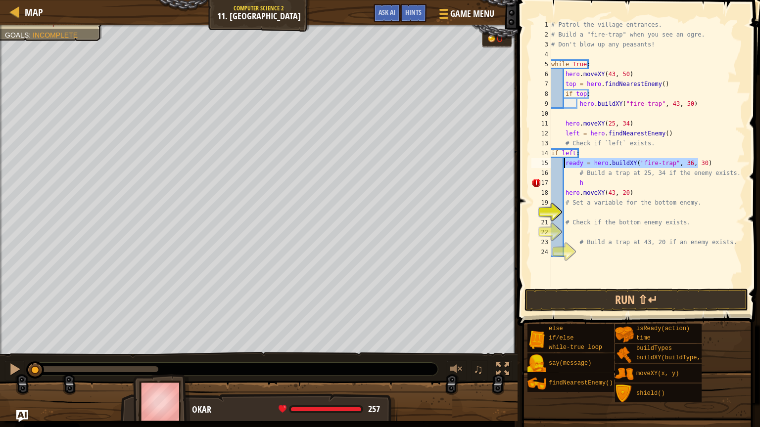
click at [509, 164] on div "# Patrol the village entrances. # Build a "fire-trap" when you see an ogre. # D…" at bounding box center [647, 163] width 196 height 287
click at [509, 182] on div "# Patrol the village entrances. # Build a "fire-trap" when you see an ogre. # D…" at bounding box center [647, 163] width 196 height 287
type textarea "h"
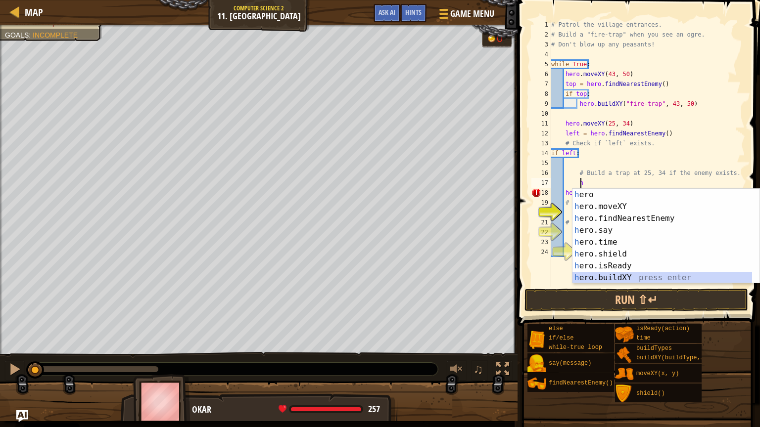
click at [509, 274] on div "h ero press enter h ero.moveXY press enter h ero.findNearestEnemy press enter h…" at bounding box center [662, 248] width 180 height 119
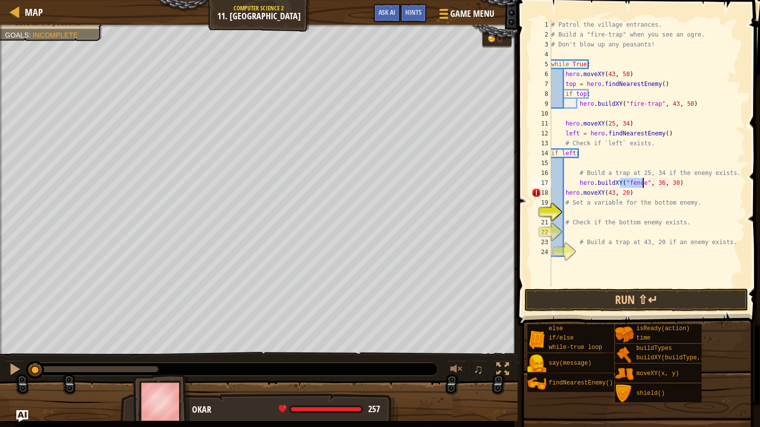
scroll to position [4, 6]
click at [509, 182] on div "# Patrol the village entrances. # Build a "fire-trap" when you see an ogre. # D…" at bounding box center [647, 163] width 196 height 287
click at [509, 194] on div "# Patrol the village entrances. # Build a "fire-trap" when you see an ogre. # D…" at bounding box center [647, 163] width 196 height 287
type textarea "hero.moveXY(43, 20)"
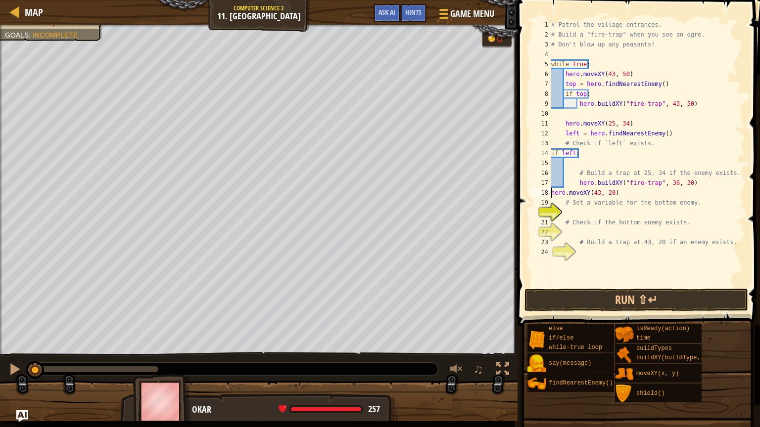
click at [509, 212] on div "# Patrol the village entrances. # Build a "fire-trap" when you see an ogre. # D…" at bounding box center [647, 163] width 196 height 287
type textarea "b"
type textarea "bottom = h"
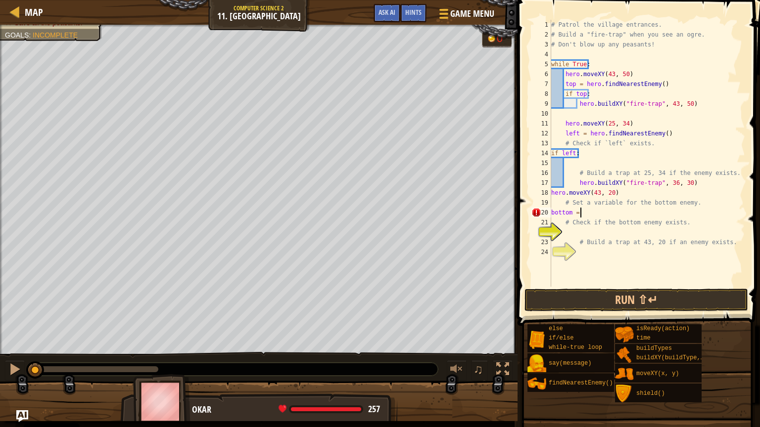
scroll to position [4, 2]
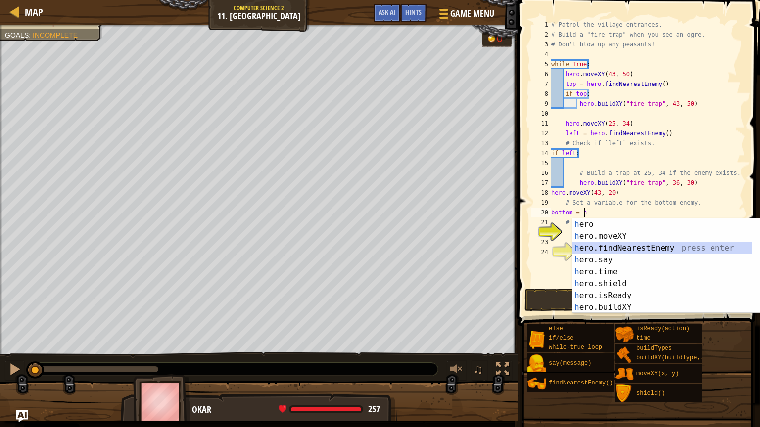
click at [509, 247] on div "h ero press enter h ero.moveXY press enter h ero.findNearestEnemy press enter h…" at bounding box center [665, 278] width 187 height 119
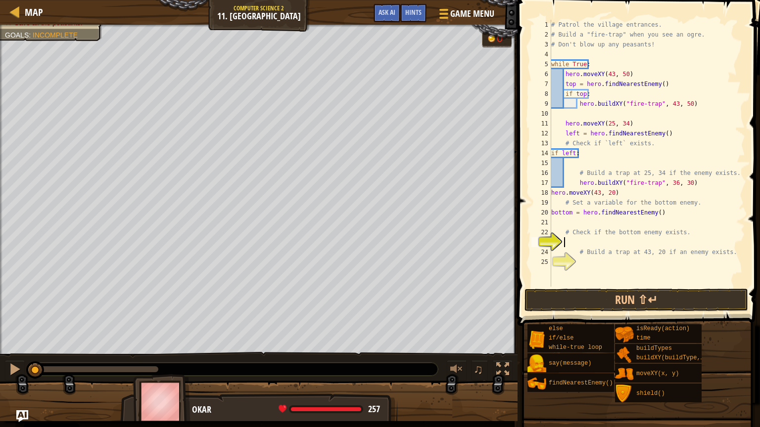
click at [509, 240] on div "# Patrol the village entrances. # Build a "fire-trap" when you see an ogre. # D…" at bounding box center [647, 163] width 196 height 287
type textarea "# Check if the bottom enemy exists."
type textarea "if enemy:"
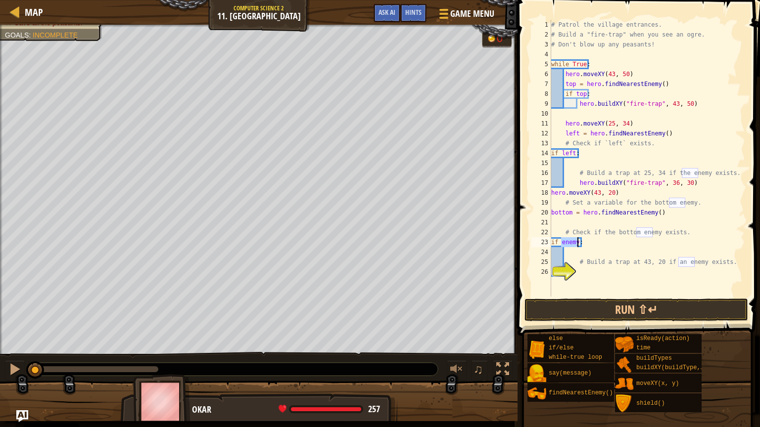
click at [509, 253] on div "# Patrol the village entrances. # Build a "fire-trap" when you see an ogre. # D…" at bounding box center [647, 168] width 196 height 297
click at [509, 277] on div "# Patrol the village entrances. # Build a "fire-trap" when you see an ogre. # D…" at bounding box center [647, 168] width 196 height 297
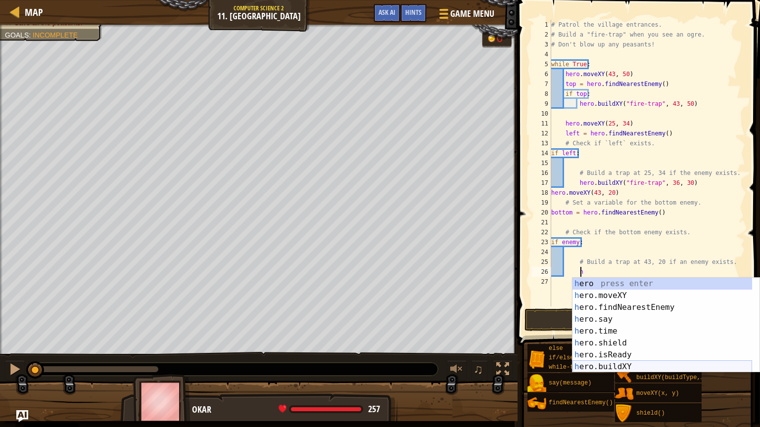
click at [509, 299] on div "h ero press enter h ero.moveXY press enter h ero.findNearestEnemy press enter h…" at bounding box center [662, 337] width 180 height 119
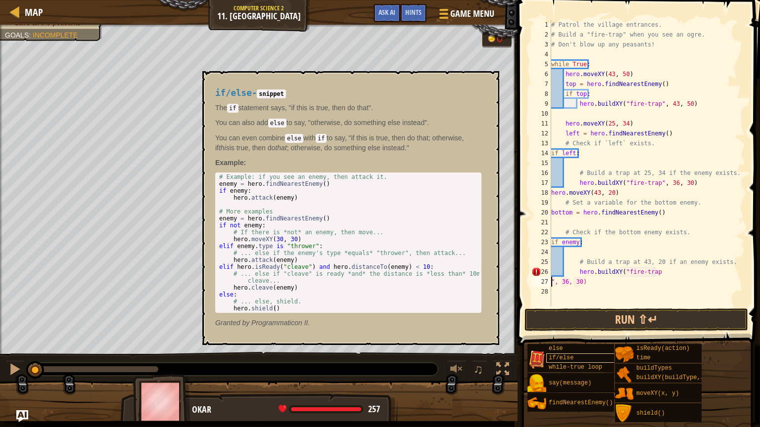
scroll to position [4, 2]
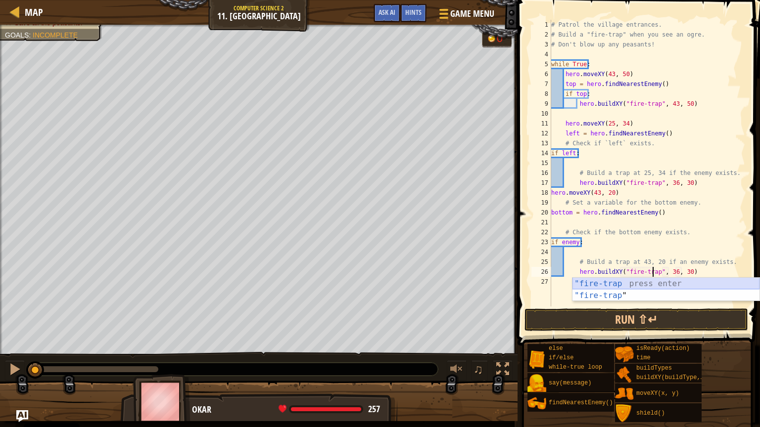
click at [509, 283] on div ""fire-trap press enter "fire-trap " press enter" at bounding box center [665, 301] width 187 height 47
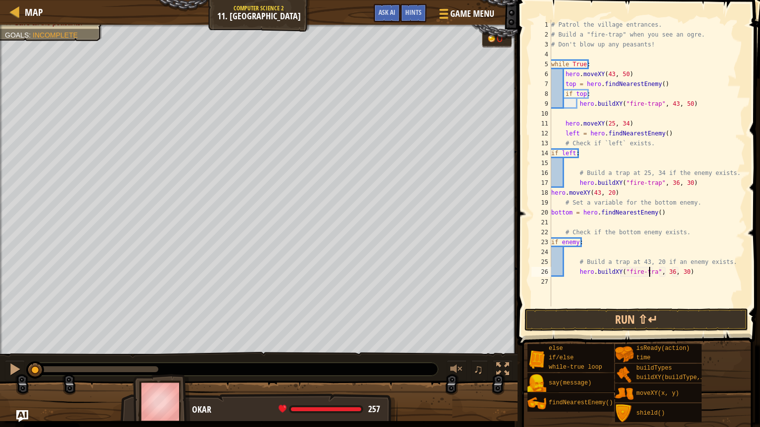
scroll to position [4, 8]
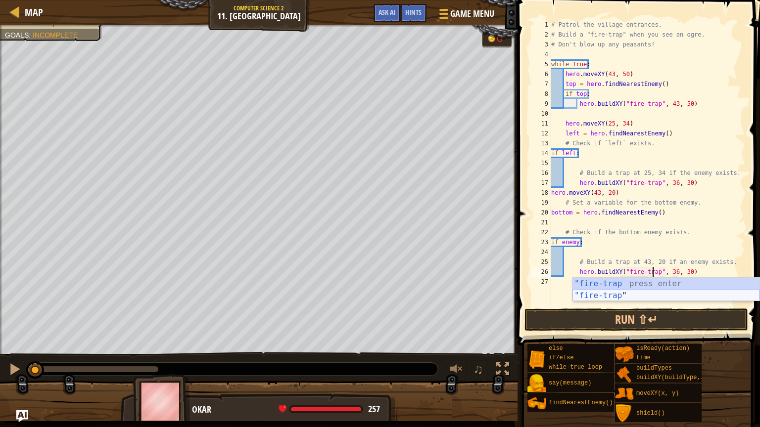
click at [509, 295] on div ""fire-trap press enter "fire-trap " press enter" at bounding box center [665, 301] width 187 height 47
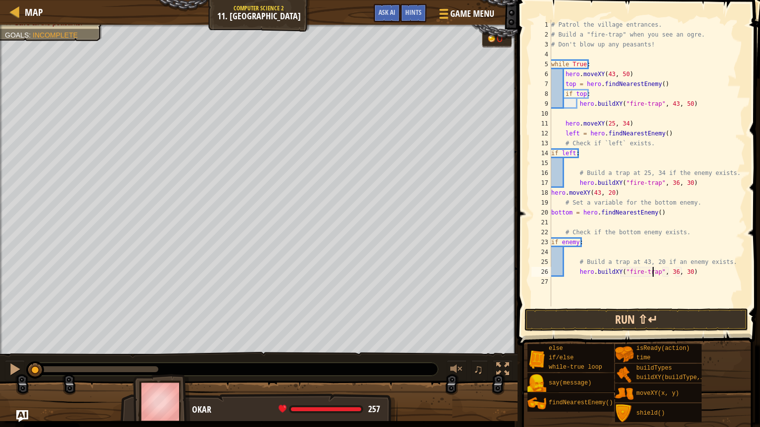
type textarea "hero.buildXY("fire-trap", 36, 30)"
click at [509, 299] on button "Run ⇧↵" at bounding box center [636, 320] width 224 height 23
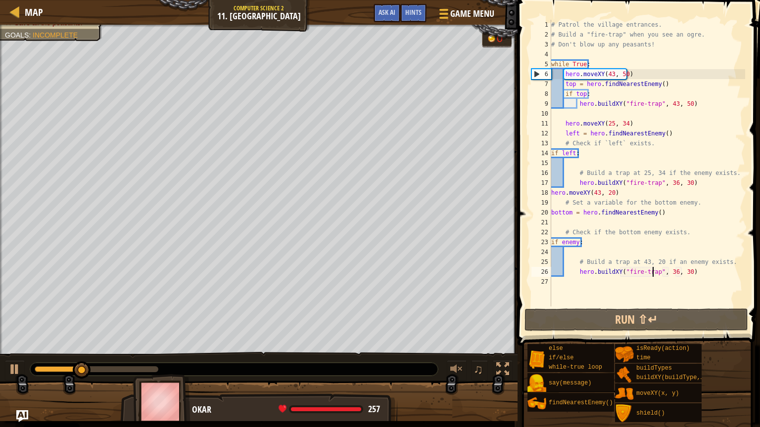
click at [509, 113] on div "# Patrol the village entrances. # Build a "fire-trap" when you see an ogre. # D…" at bounding box center [647, 173] width 196 height 307
click at [509, 117] on div "# Patrol the village entrances. # Build a "fire-trap" when you see an ogre. # D…" at bounding box center [647, 173] width 196 height 307
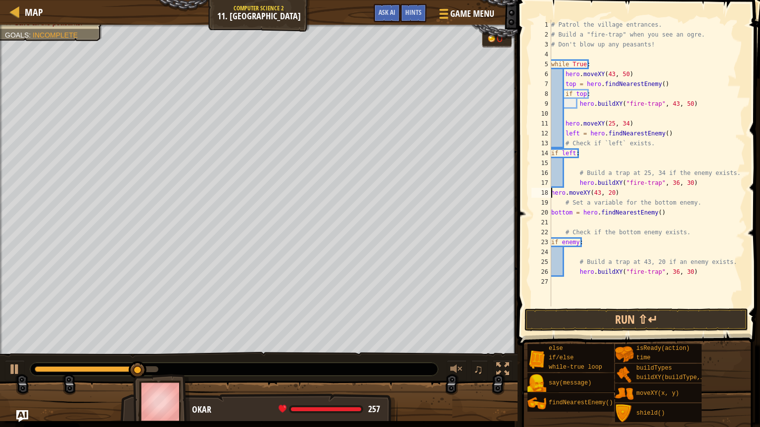
click at [509, 191] on div "# Patrol the village entrances. # Build a "fire-trap" when you see an ogre. # D…" at bounding box center [647, 173] width 196 height 307
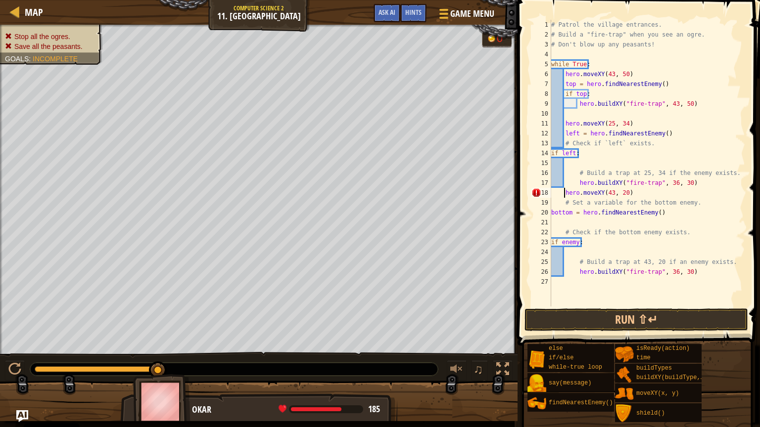
click at [509, 214] on div "20" at bounding box center [541, 213] width 20 height 10
click at [509, 237] on div "# Patrol the village entrances. # Build a "fire-trap" when you see an ogre. # D…" at bounding box center [647, 173] width 196 height 307
click at [509, 246] on div "# Patrol the village entrances. # Build a "fire-trap" when you see an ogre. # D…" at bounding box center [647, 173] width 196 height 307
click at [509, 213] on div "# Patrol the village entrances. # Build a "fire-trap" when you see an ogre. # D…" at bounding box center [647, 173] width 196 height 307
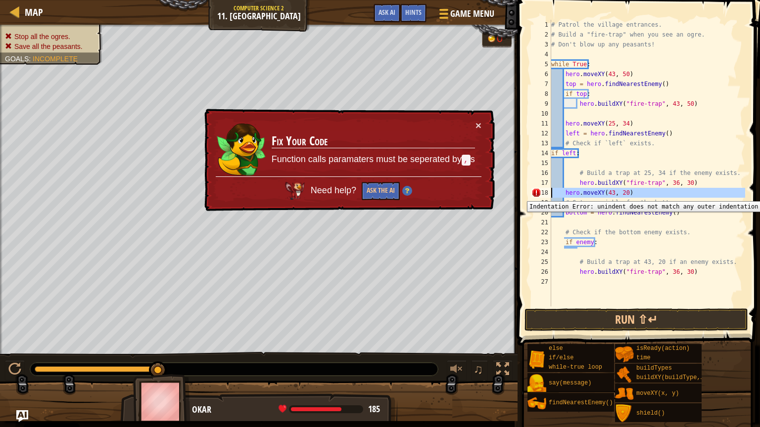
click at [509, 194] on div "18" at bounding box center [541, 193] width 20 height 10
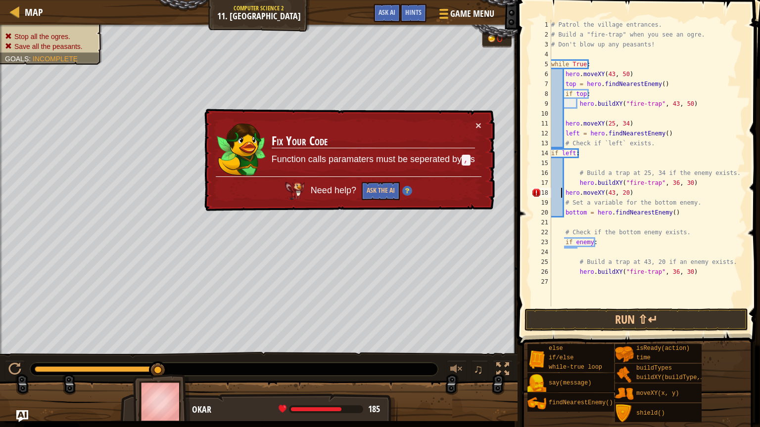
click at [509, 193] on div "# Patrol the village entrances. # Build a "fire-trap" when you see an ogre. # D…" at bounding box center [647, 173] width 196 height 307
click at [509, 196] on div "# Patrol the village entrances. # Build a "fire-trap" when you see an ogre. # D…" at bounding box center [647, 173] width 196 height 307
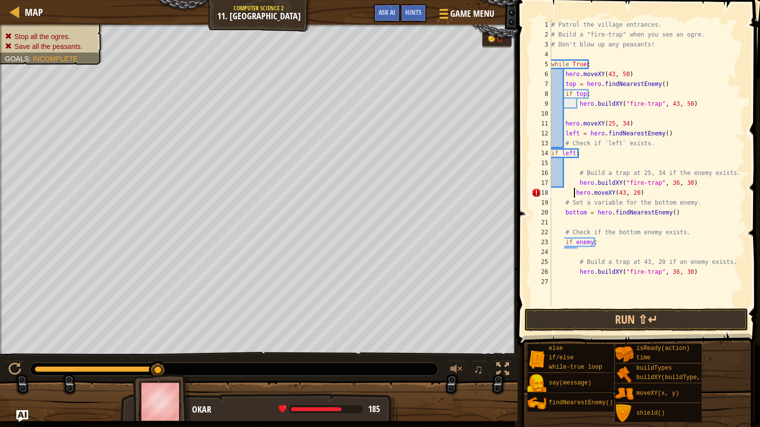
type textarea "hero.moveXY(43, 20)"
click at [509, 218] on div "# Patrol the village entrances. # Build a "fire-trap" when you see an ogre. # D…" at bounding box center [647, 173] width 196 height 307
click at [509, 216] on div "# Patrol the village entrances. # Build a "fire-trap" when you see an ogre. # D…" at bounding box center [647, 173] width 196 height 307
click at [509, 243] on div "# Patrol the village entrances. # Build a "fire-trap" when you see an ogre. # D…" at bounding box center [647, 173] width 196 height 307
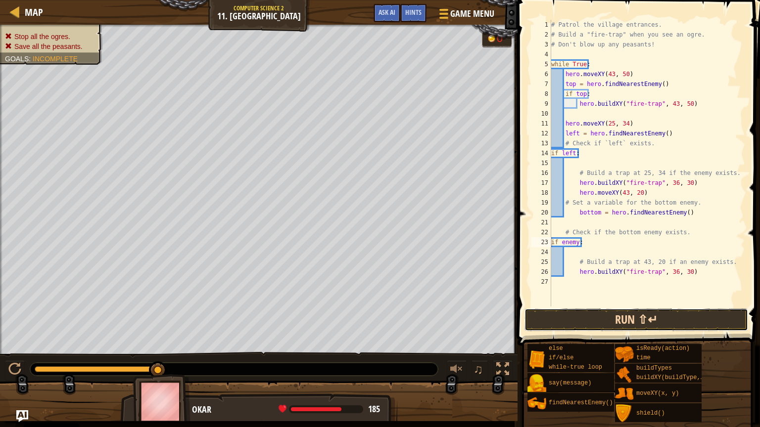
click at [509, 299] on button "Run ⇧↵" at bounding box center [636, 320] width 224 height 23
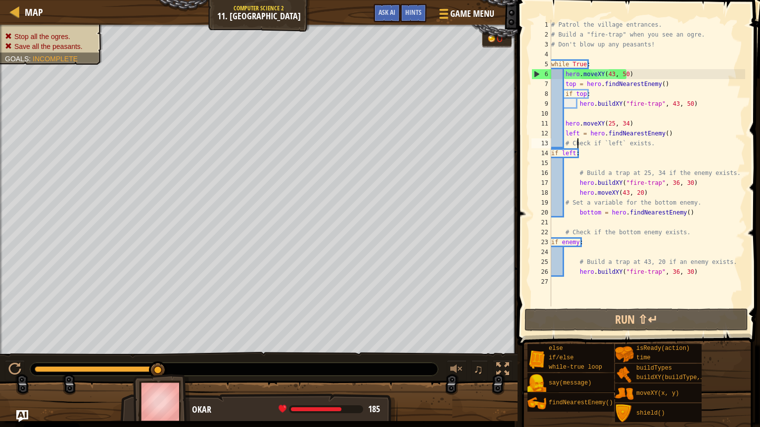
click at [509, 146] on div "# Patrol the village entrances. # Build a "fire-trap" when you see an ogre. # D…" at bounding box center [647, 173] width 196 height 307
click at [509, 145] on div "# Patrol the village entrances. # Build a "fire-trap" when you see an ogre. # D…" at bounding box center [647, 173] width 196 height 307
click at [509, 152] on div "14" at bounding box center [541, 153] width 20 height 10
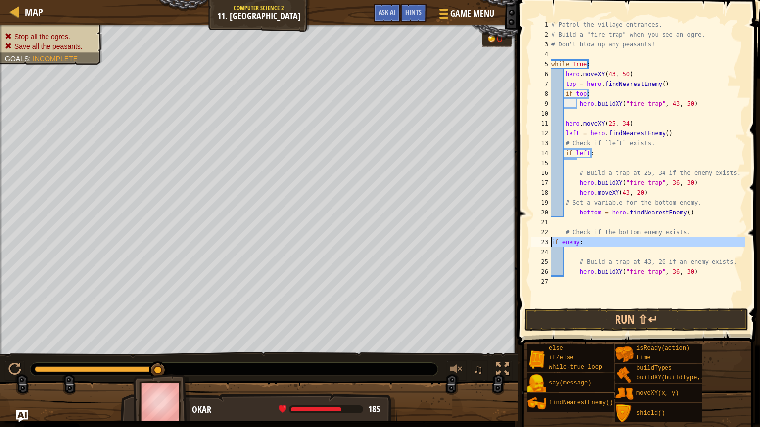
click at [509, 243] on div "23" at bounding box center [541, 242] width 20 height 10
click at [509, 236] on div "# Patrol the village entrances. # Build a "fire-trap" when you see an ogre. # D…" at bounding box center [647, 173] width 196 height 307
click at [509, 258] on div "# Patrol the village entrances. # Build a "fire-trap" when you see an ogre. # D…" at bounding box center [647, 173] width 196 height 307
click at [509, 269] on div "# Patrol the village entrances. # Build a "fire-trap" when you see an ogre. # D…" at bounding box center [647, 173] width 196 height 307
click at [509, 275] on div "# Patrol the village entrances. # Build a "fire-trap" when you see an ogre. # D…" at bounding box center [647, 173] width 196 height 307
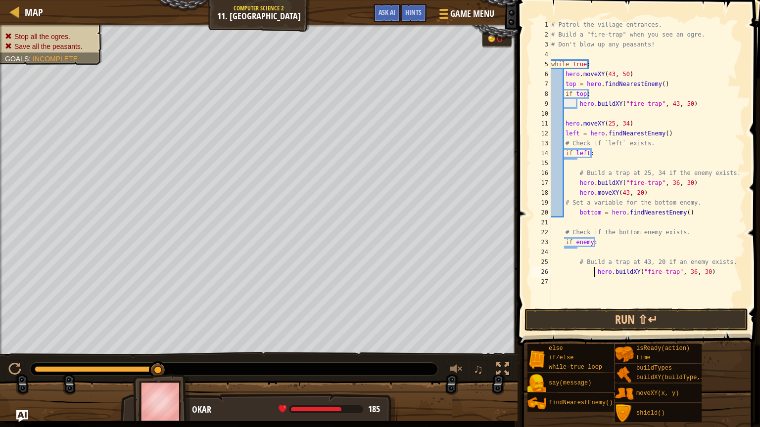
click at [509, 185] on div "# Patrol the village entrances. # Build a "fire-trap" when you see an ogre. # D…" at bounding box center [647, 173] width 196 height 307
click at [509, 184] on div "# Patrol the village entrances. # Build a "fire-trap" when you see an ogre. # D…" at bounding box center [647, 173] width 196 height 307
click at [509, 186] on div "# Patrol the village entrances. # Build a "fire-trap" when you see an ogre. # D…" at bounding box center [647, 173] width 196 height 307
click at [509, 212] on div "# Patrol the village entrances. # Build a "fire-trap" when you see an ogre. # D…" at bounding box center [647, 173] width 196 height 307
click at [509, 215] on div "# Patrol the village entrances. # Build a "fire-trap" when you see an ogre. # D…" at bounding box center [647, 173] width 196 height 307
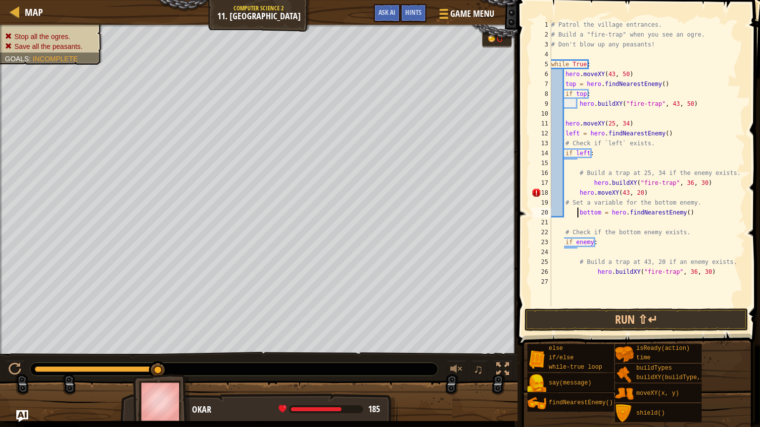
click at [509, 180] on div "# Patrol the village entrances. # Build a "fire-trap" when you see an ogre. # D…" at bounding box center [647, 173] width 196 height 307
click at [509, 192] on div "# Patrol the village entrances. # Build a "fire-trap" when you see an ogre. # D…" at bounding box center [647, 173] width 196 height 307
click at [509, 194] on div "# Patrol the village entrances. # Build a "fire-trap" when you see an ogre. # D…" at bounding box center [647, 173] width 196 height 307
click at [509, 216] on div "# Patrol the village entrances. # Build a "fire-trap" when you see an ogre. # D…" at bounding box center [647, 173] width 196 height 307
type textarea "bottom = hero.findNearestEnemy()"
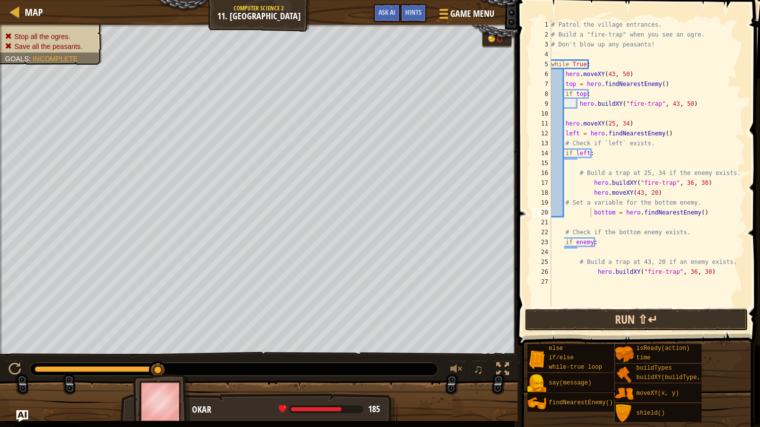
drag, startPoint x: 605, startPoint y: 315, endPoint x: 595, endPoint y: 318, distance: 10.3
click at [509, 299] on button "Run ⇧↵" at bounding box center [636, 320] width 224 height 23
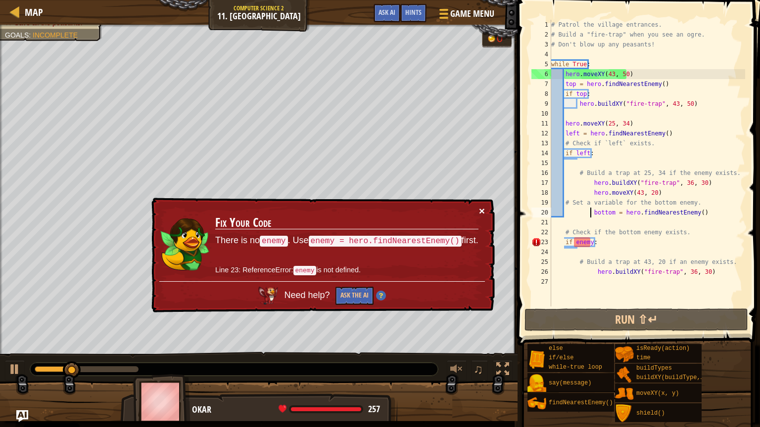
click at [481, 206] on div "× Fix Your Code There is no enemy . Use enemy = hero.findNearestEnemy() first. …" at bounding box center [321, 255] width 345 height 115
click at [482, 212] on button "×" at bounding box center [482, 211] width 6 height 10
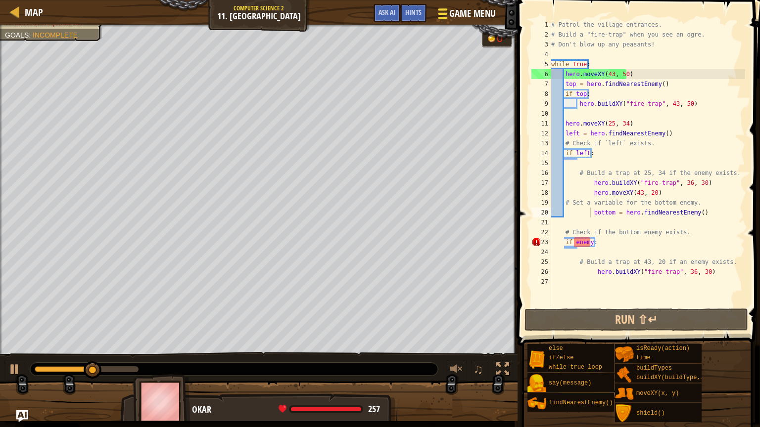
click at [469, 19] on span "Game Menu" at bounding box center [473, 13] width 46 height 13
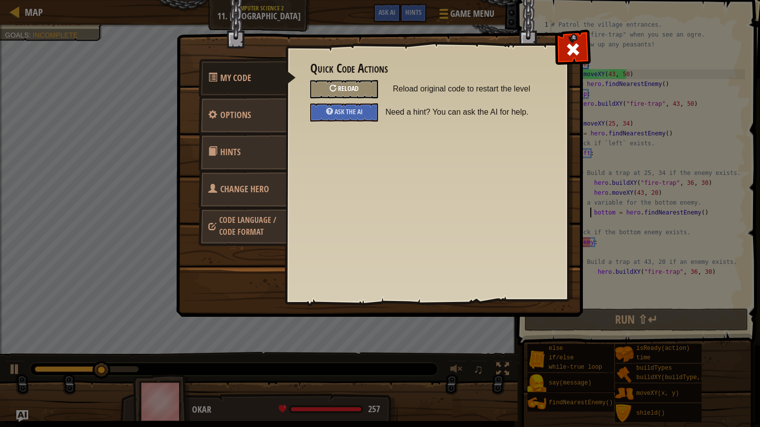
click at [364, 87] on div "Reload" at bounding box center [344, 89] width 68 height 18
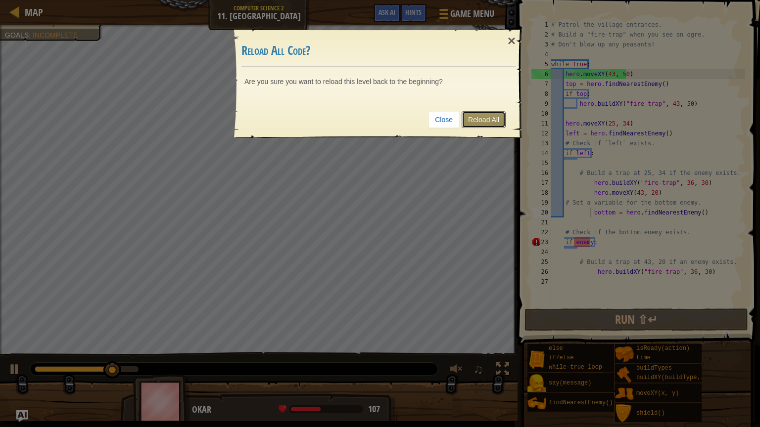
click at [474, 123] on link "Reload All" at bounding box center [484, 119] width 44 height 17
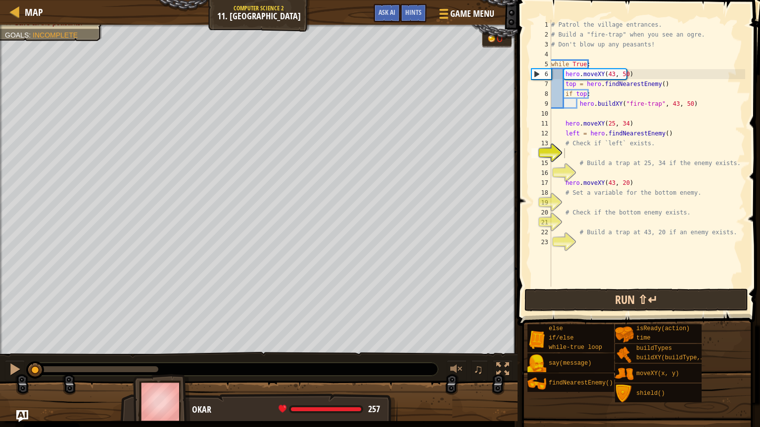
click at [509, 289] on div "1 2 3 4 5 6 7 8 9 10 11 12 13 14 15 16 17 18 19 20 21 22 23 # Patrol the villag…" at bounding box center [637, 182] width 245 height 355
click at [509, 298] on button "Run ⇧↵" at bounding box center [636, 300] width 224 height 23
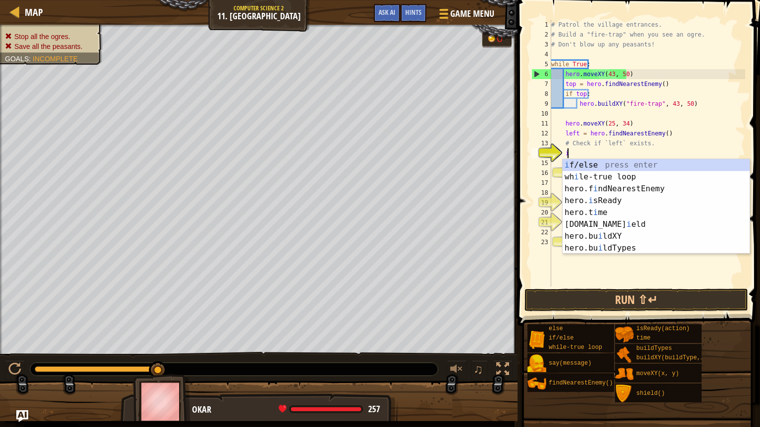
scroll to position [4, 0]
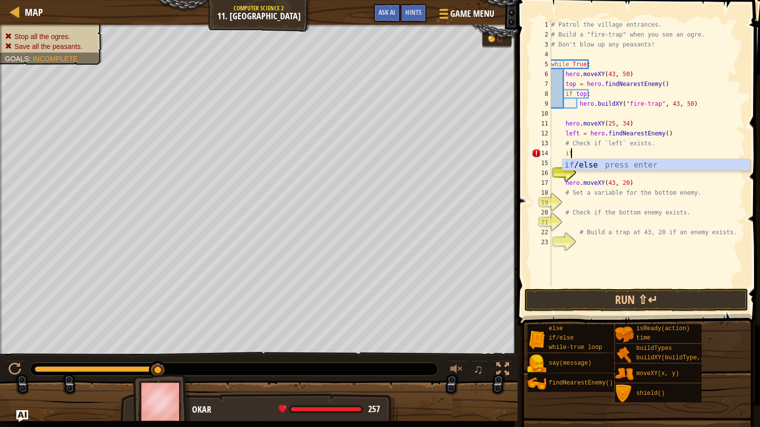
type textarea "if enemy:"
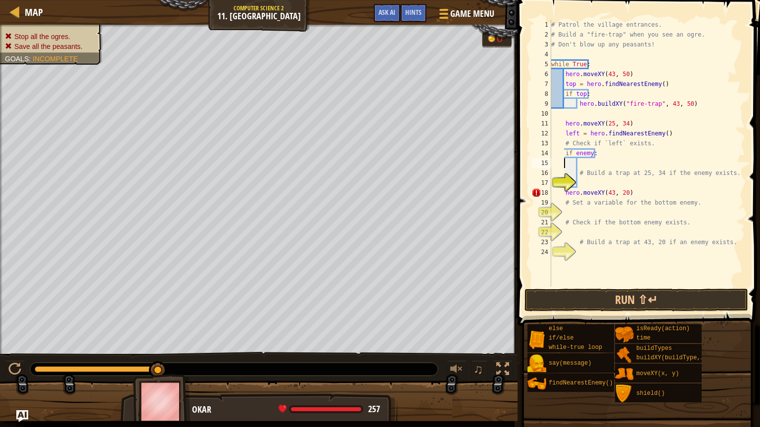
type textarea "# Build a trap at 25, 34 if the enemy exists."
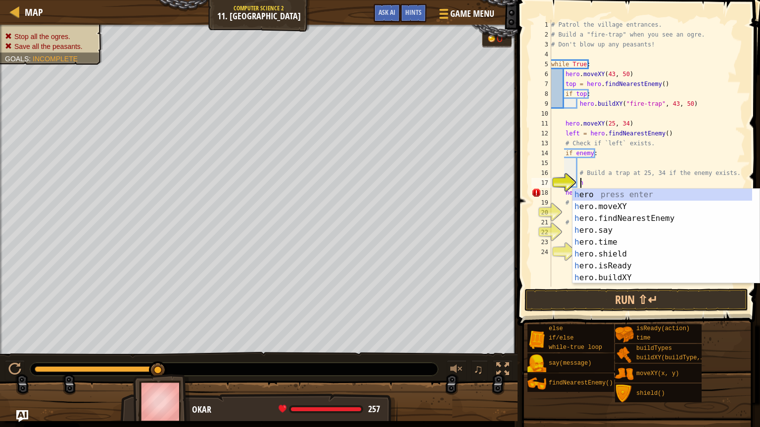
scroll to position [4, 1]
click at [509, 274] on div "h ero press enter h ero.moveXY press enter h ero.findNearestEnemy press enter h…" at bounding box center [665, 248] width 187 height 119
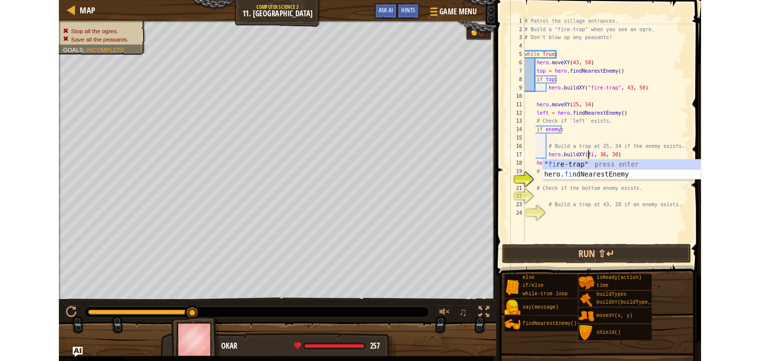
scroll to position [4, 6]
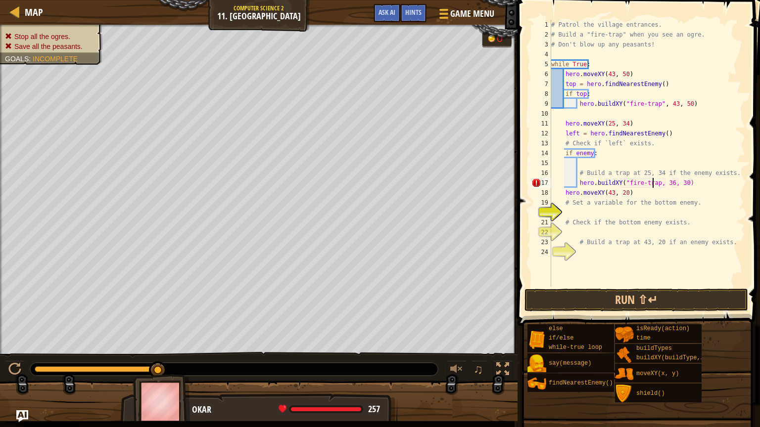
click at [509, 184] on div "# Patrol the village entrances. # Build a "fire-trap" when you see an ogre. # D…" at bounding box center [647, 163] width 196 height 287
type textarea "hero.buildXY("fire-trap, 36, 30)"
